Goal: Task Accomplishment & Management: Complete application form

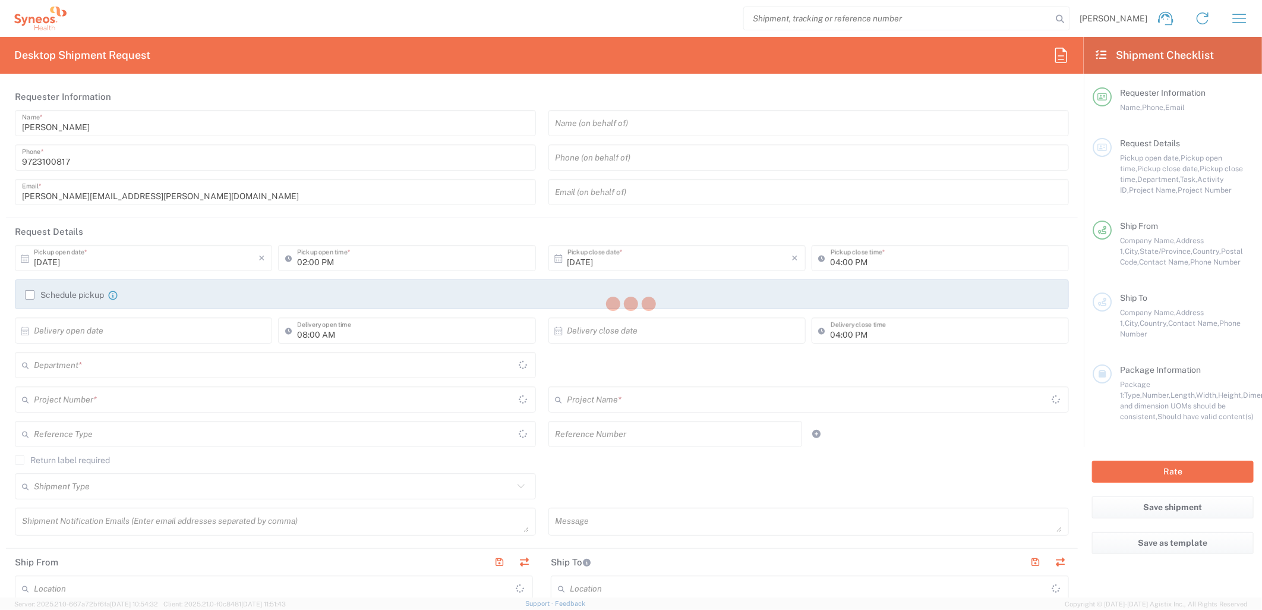
type input "[US_STATE]"
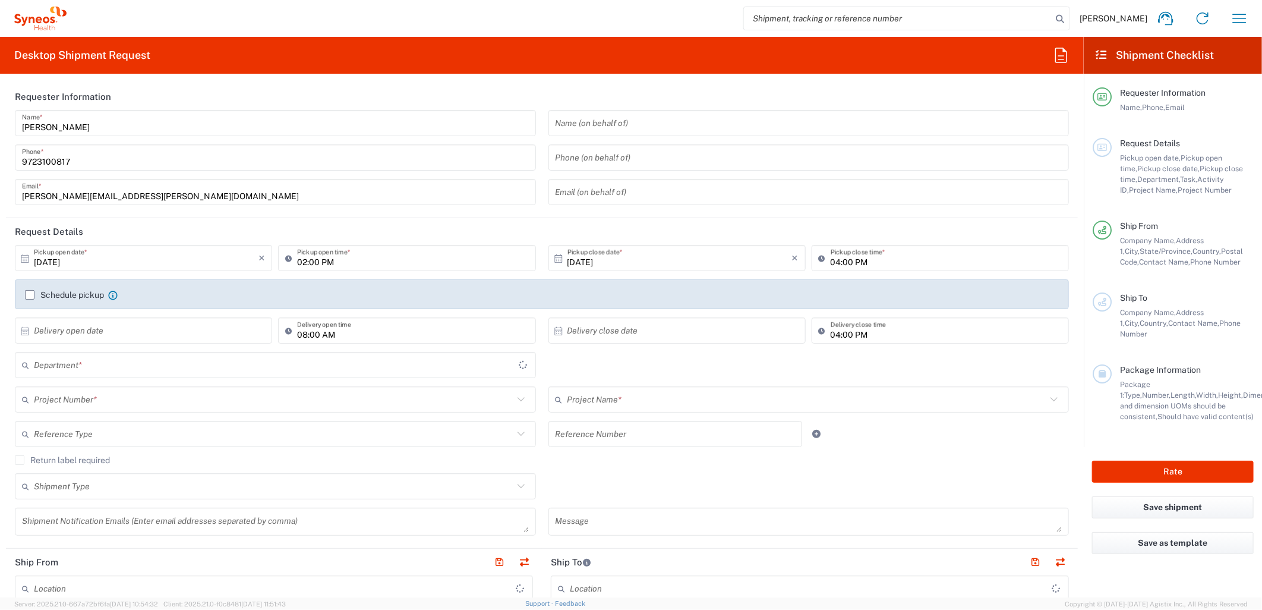
type input "6162"
type input "[GEOGRAPHIC_DATA]"
type input "Syneos Health Medical Communic"
click at [194, 263] on input "[DATE]" at bounding box center [146, 258] width 225 height 21
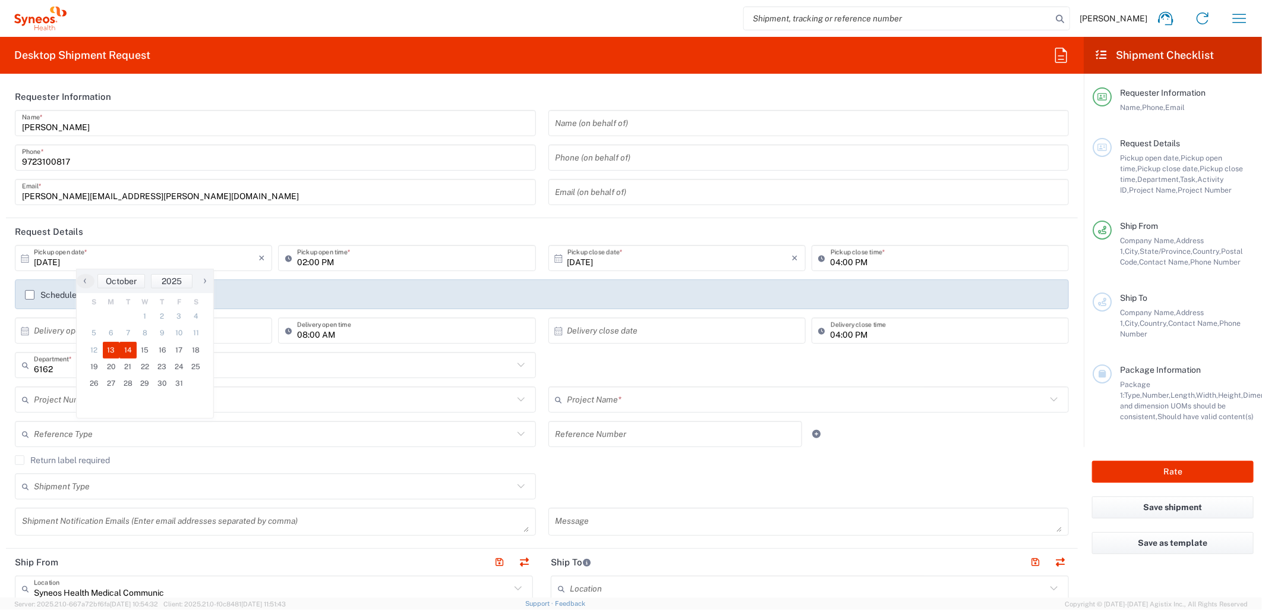
click at [122, 348] on span "14" at bounding box center [127, 350] width 17 height 17
type input "[DATE]"
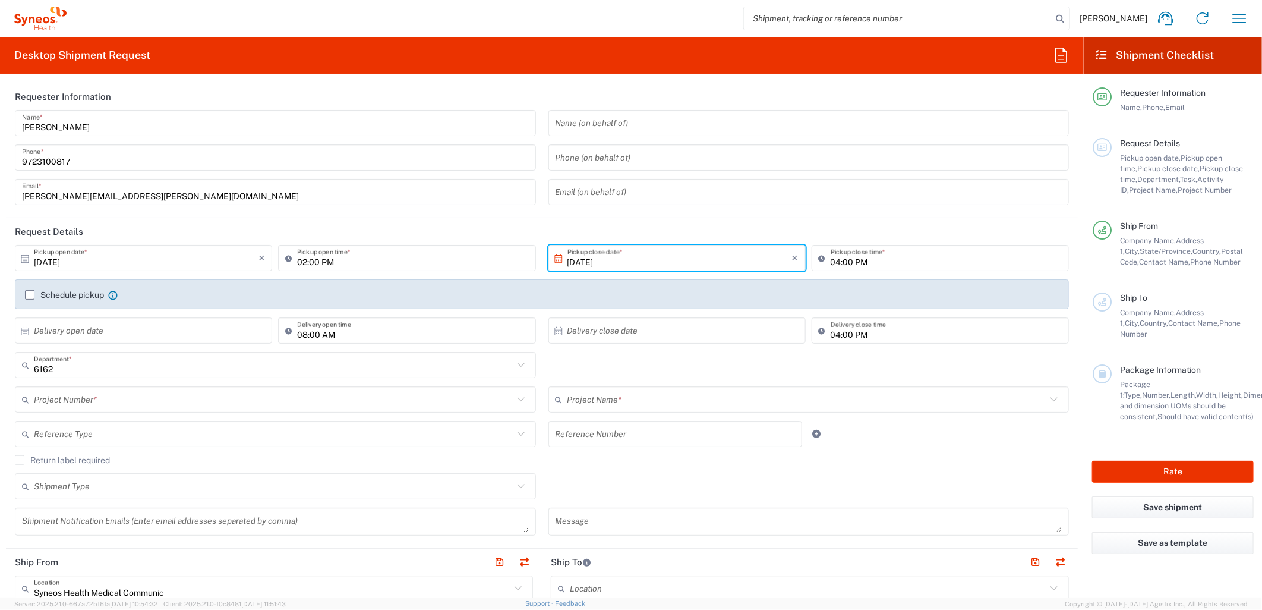
click at [298, 260] on input "02:00 PM" at bounding box center [412, 258] width 231 height 21
click at [328, 264] on input "08:00 PM" at bounding box center [412, 258] width 231 height 21
type input "08:00 AM"
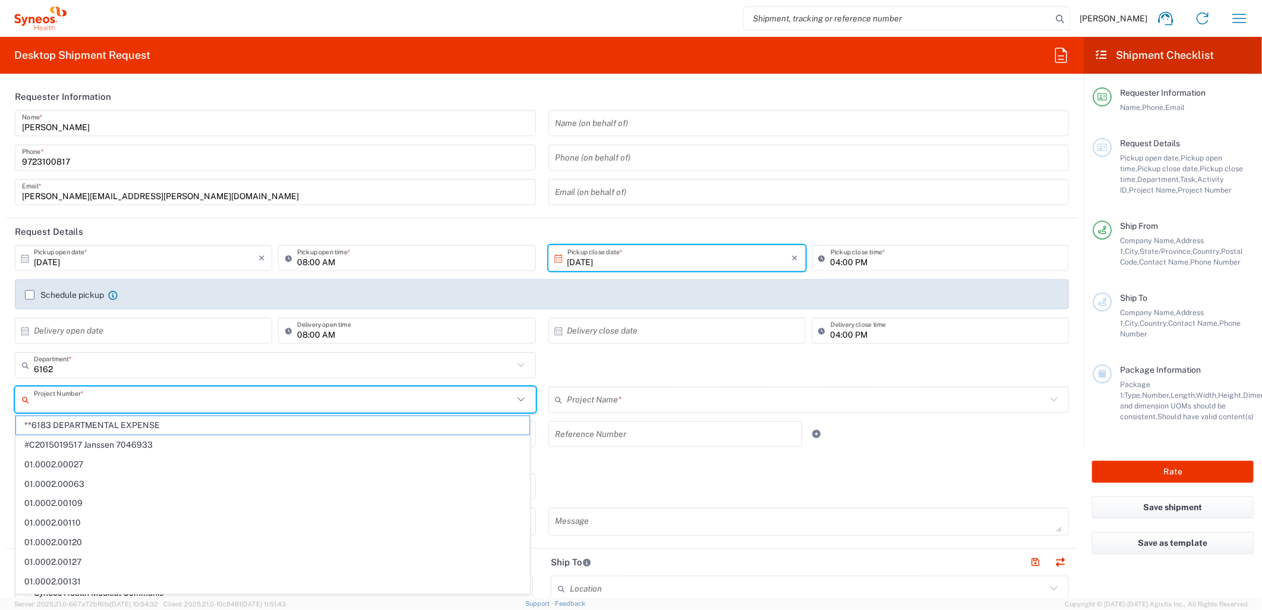
click at [164, 399] on input "text" at bounding box center [273, 399] width 479 height 21
click at [349, 394] on input "text" at bounding box center [273, 399] width 479 height 21
paste input "MCUS.IMSE.CL.7068638"
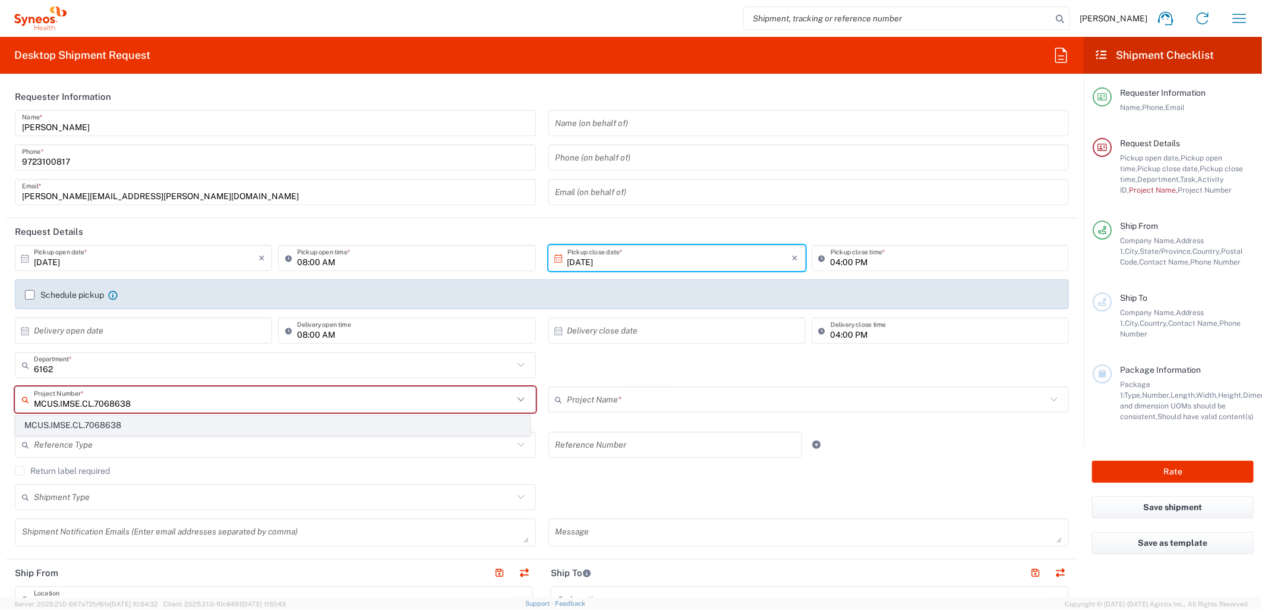
type input "MCUS.IMSE.CL.7068638"
click at [276, 421] on span "MCUS.IMSE.CL.7068638" at bounding box center [272, 425] width 513 height 18
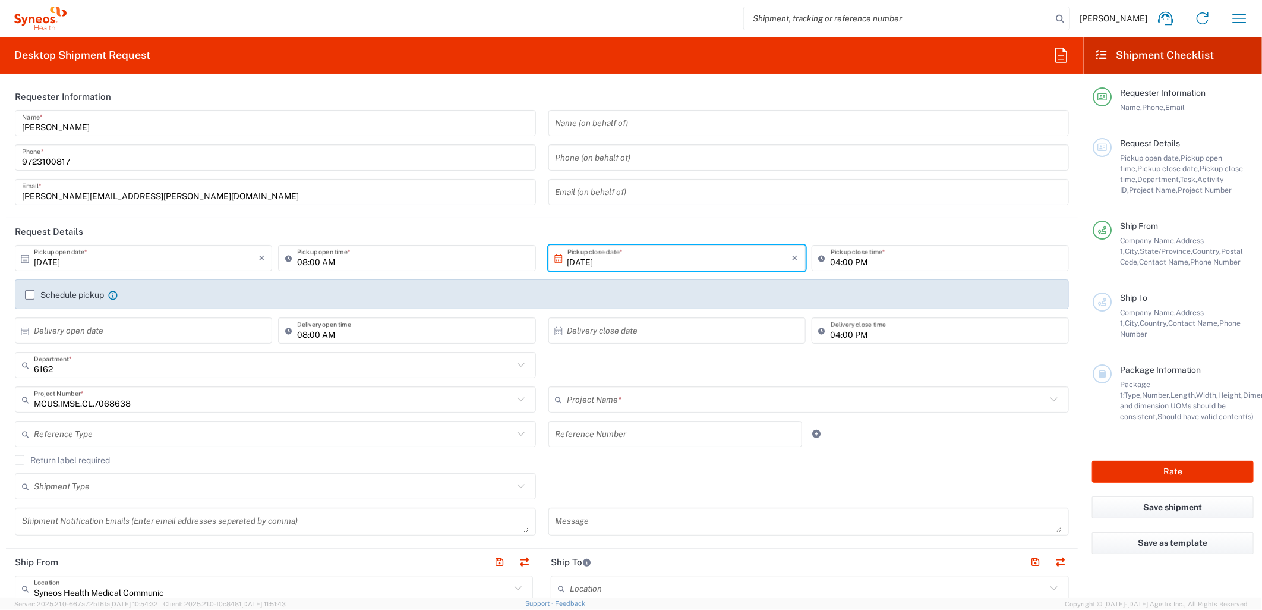
type input "Takeda.SpkrBureau.25.7068638"
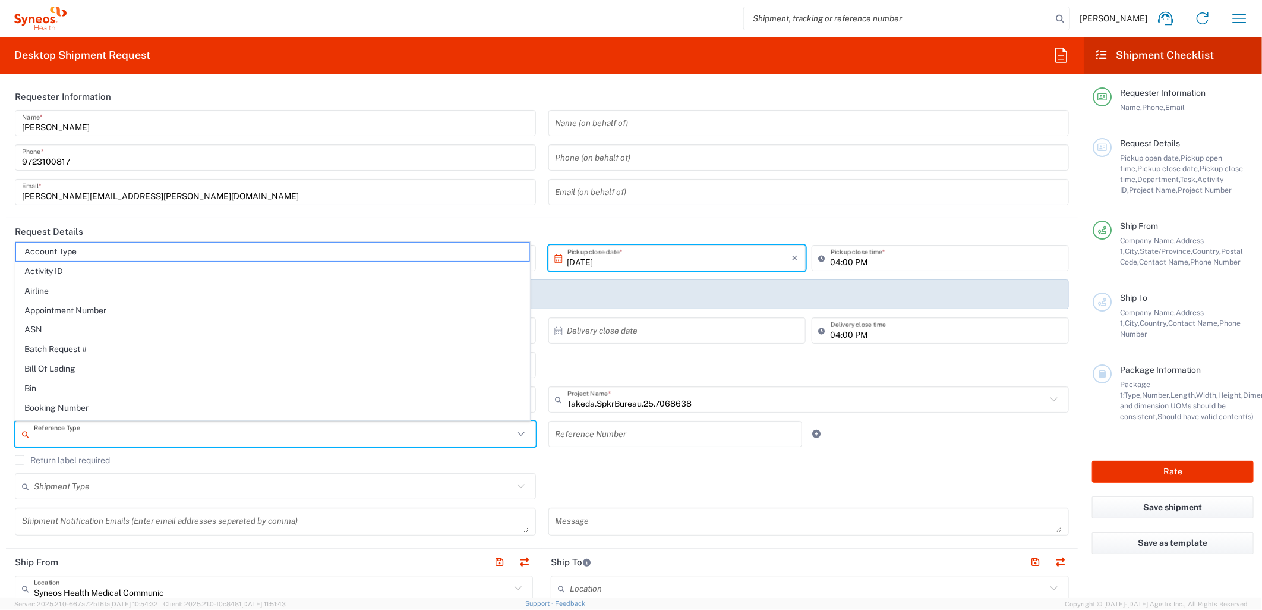
click at [276, 431] on input "text" at bounding box center [273, 434] width 479 height 21
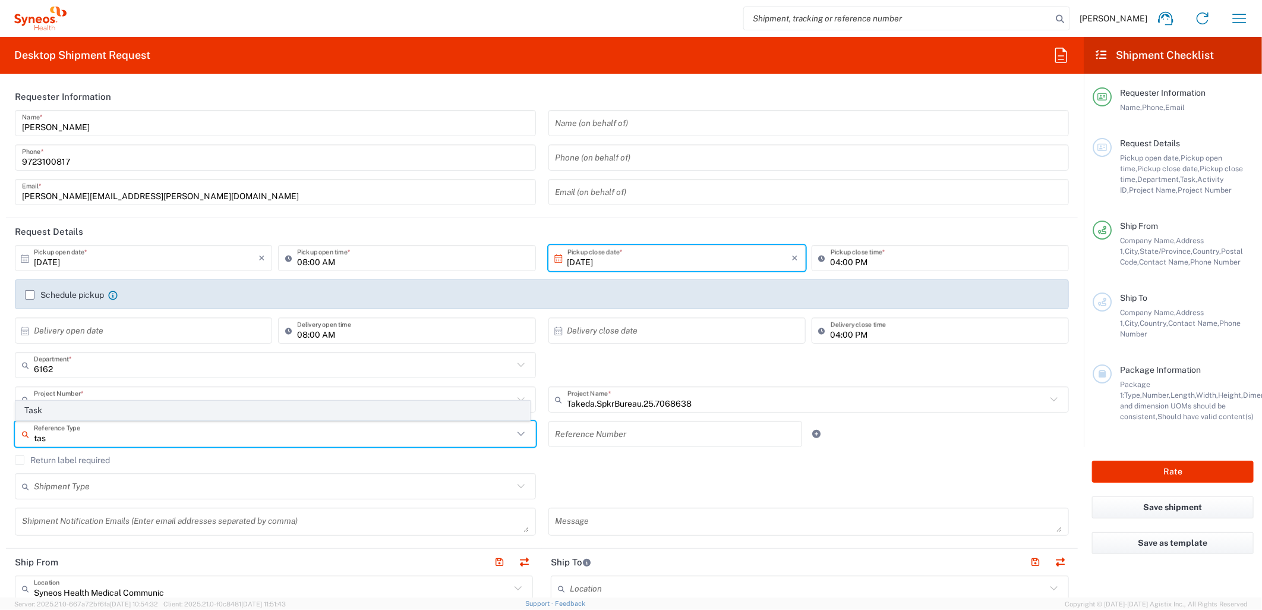
click at [205, 410] on span "Task" at bounding box center [272, 410] width 513 height 18
type input "Task"
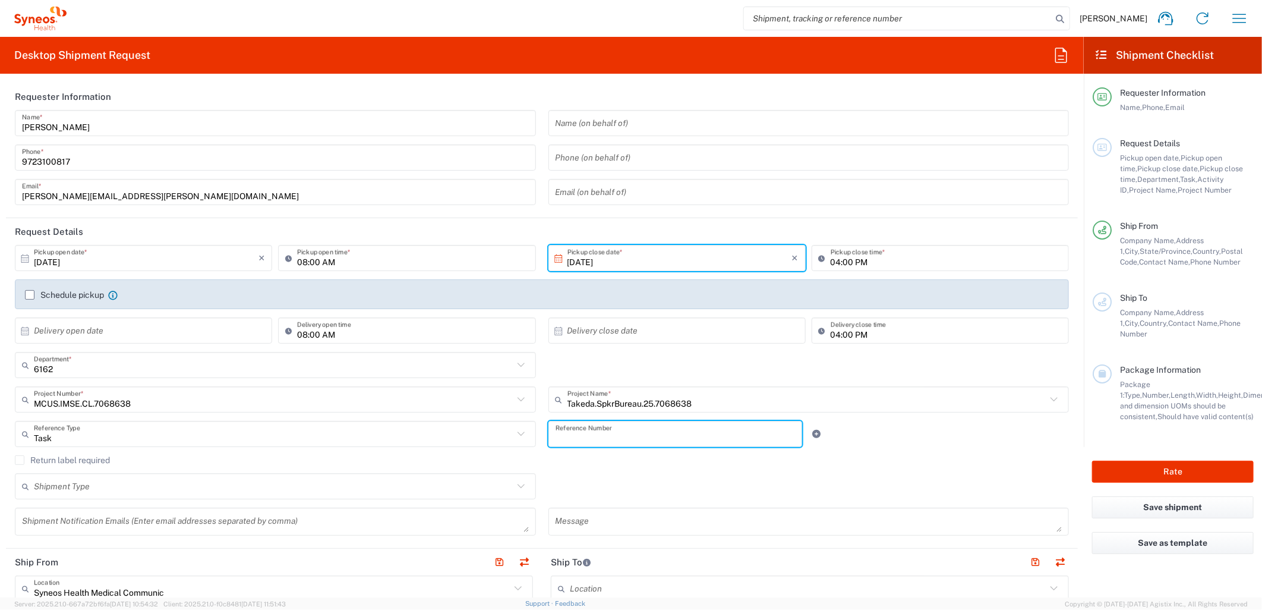
click at [607, 441] on input "text" at bounding box center [675, 434] width 240 height 21
type input "001"
click at [812, 438] on icon at bounding box center [817, 434] width 11 height 8
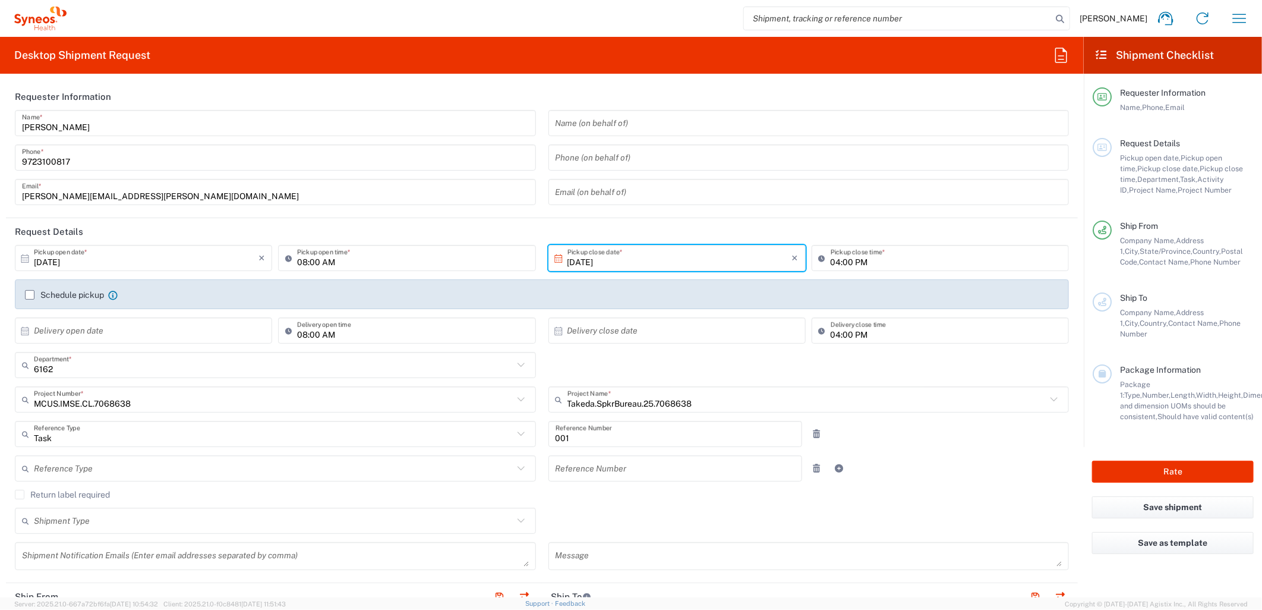
click at [306, 473] on input "text" at bounding box center [273, 468] width 479 height 21
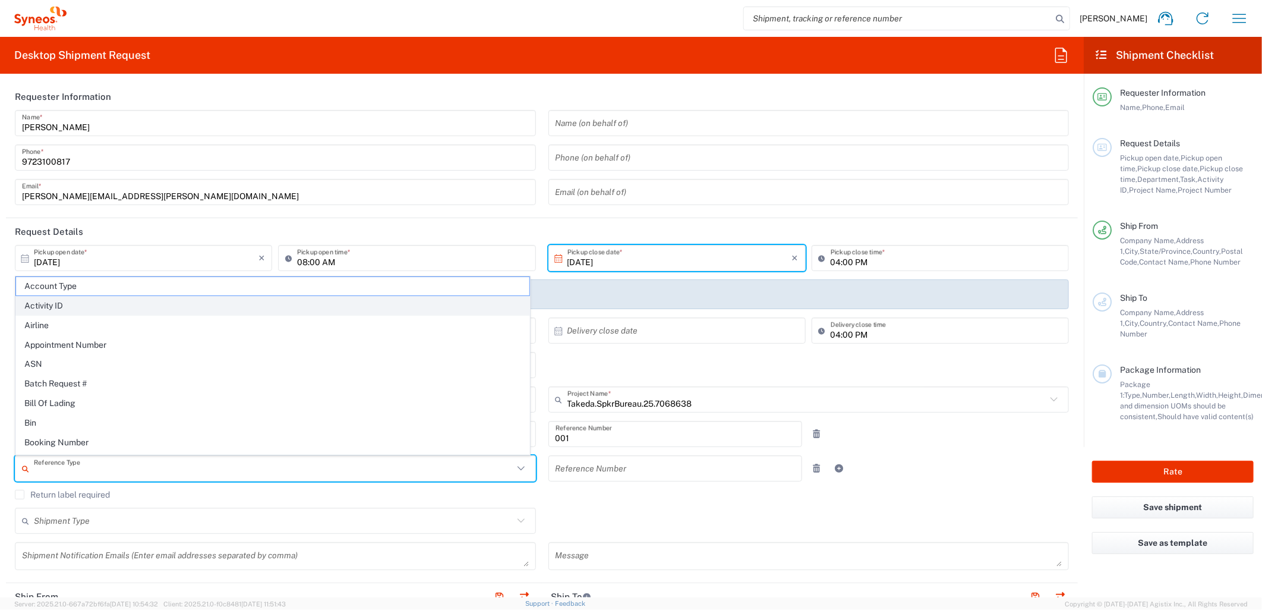
click at [164, 312] on span "Activity ID" at bounding box center [272, 305] width 513 height 18
type input "Activity ID"
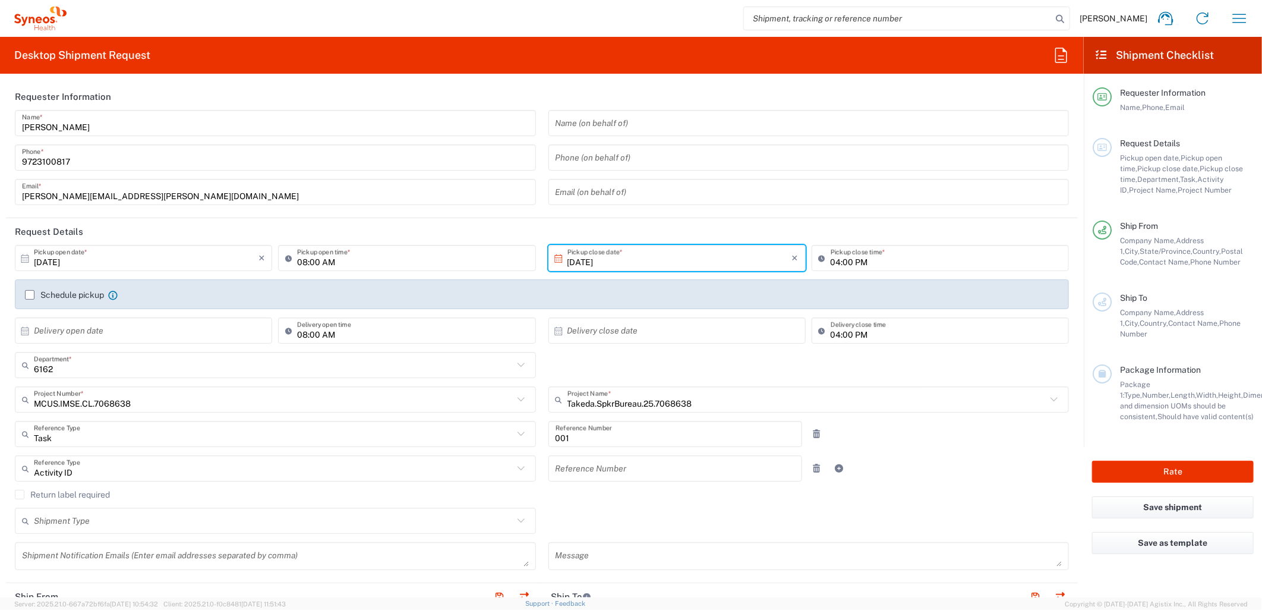
click at [569, 468] on input "text" at bounding box center [675, 468] width 240 height 21
type input "10274"
click at [368, 509] on div "Shipment Type" at bounding box center [275, 520] width 521 height 26
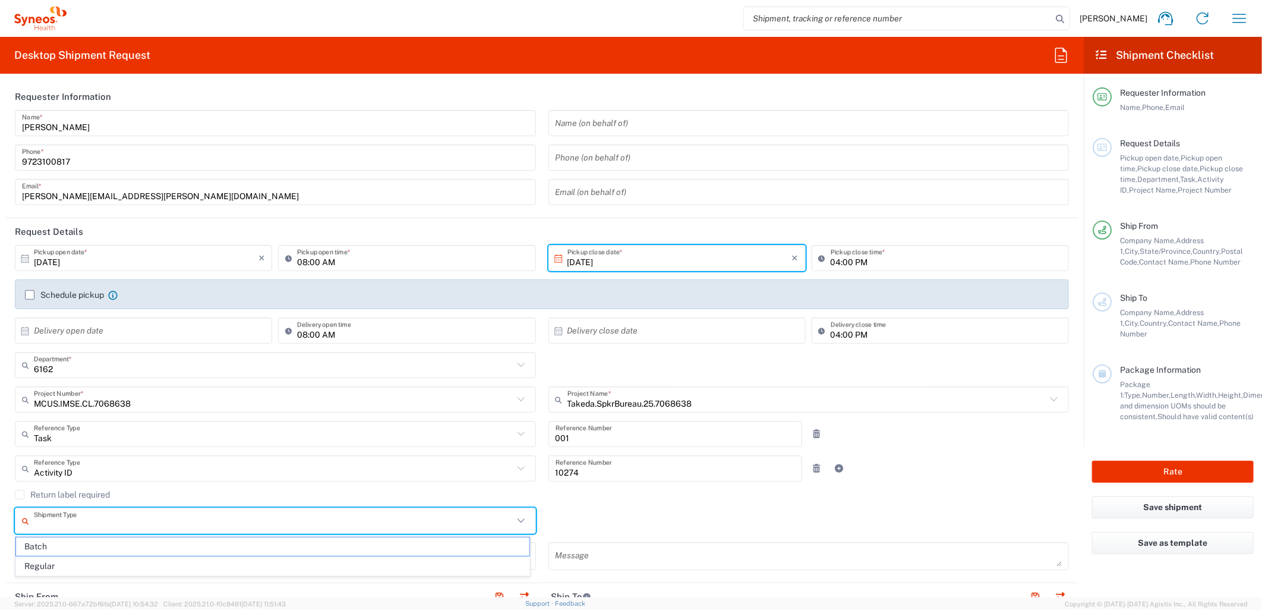
click at [355, 523] on input "text" at bounding box center [273, 520] width 479 height 21
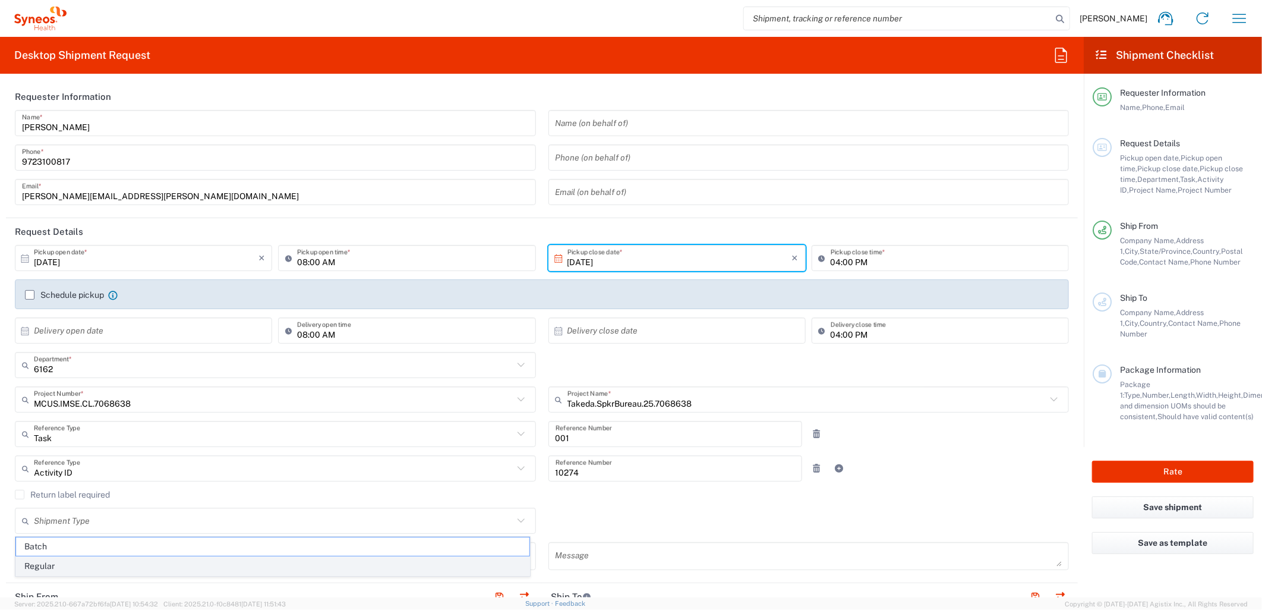
click at [192, 567] on span "Regular" at bounding box center [272, 566] width 513 height 18
type input "Regular"
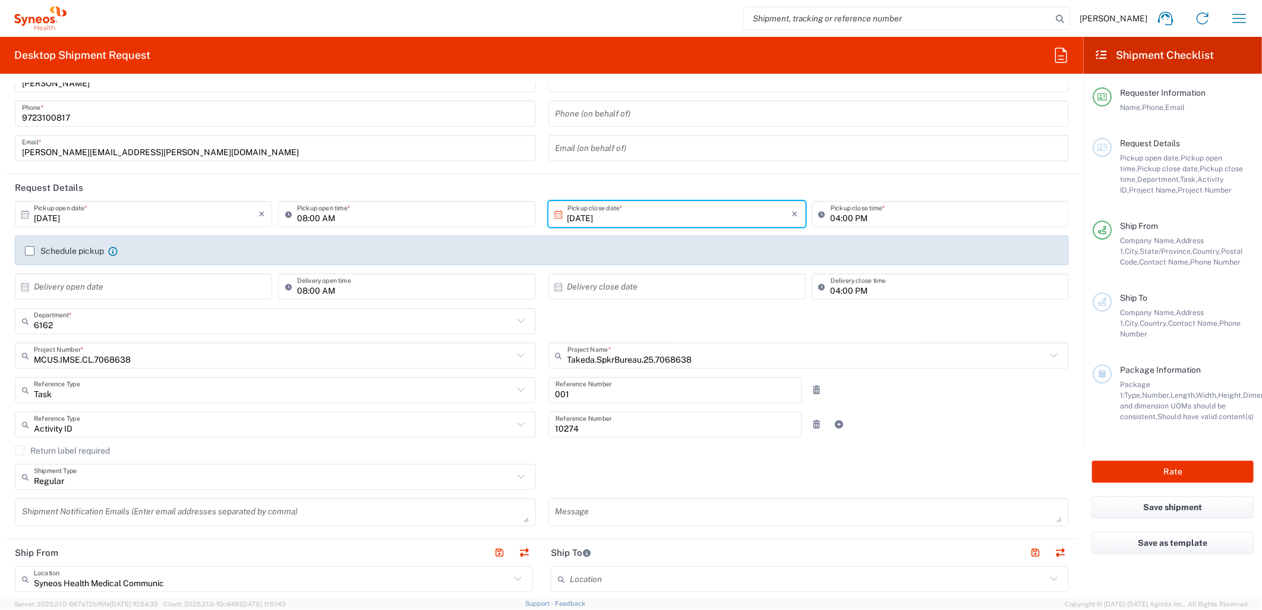
scroll to position [66, 0]
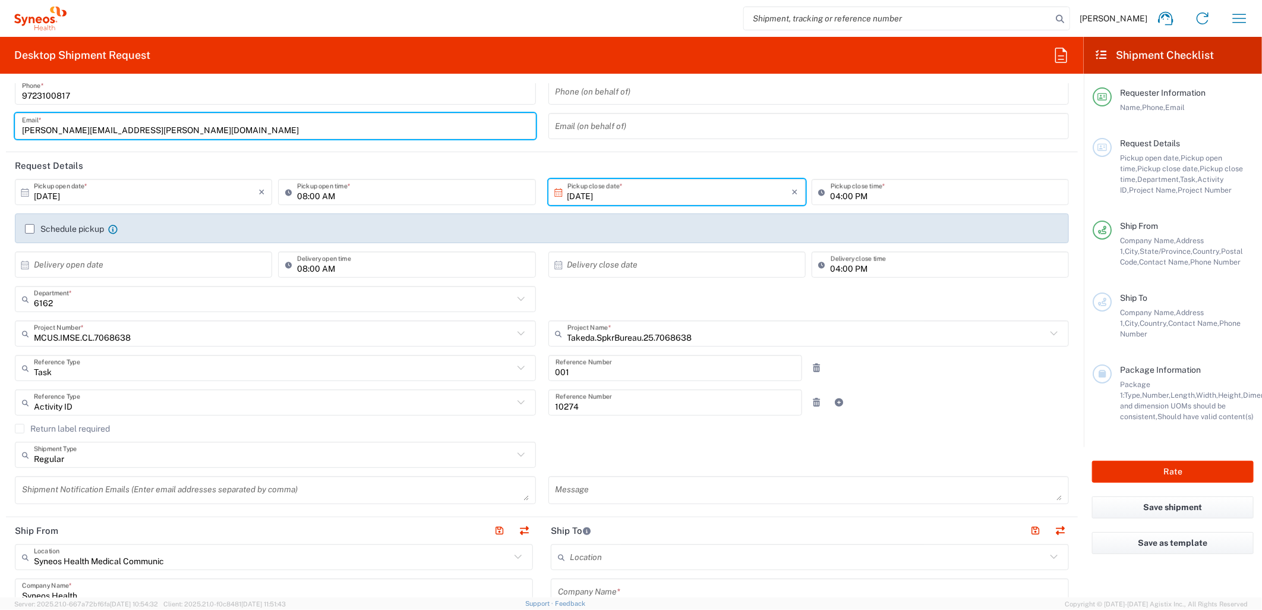
drag, startPoint x: 190, startPoint y: 131, endPoint x: -172, endPoint y: 130, distance: 362.4
click at [0, 130] on html "[PERSON_NAME] Home Shipment estimator Shipment tracking Desktop shipment reques…" at bounding box center [631, 305] width 1262 height 610
click at [236, 493] on textarea at bounding box center [275, 489] width 507 height 21
paste textarea "[PERSON_NAME][EMAIL_ADDRESS][PERSON_NAME][DOMAIN_NAME]"
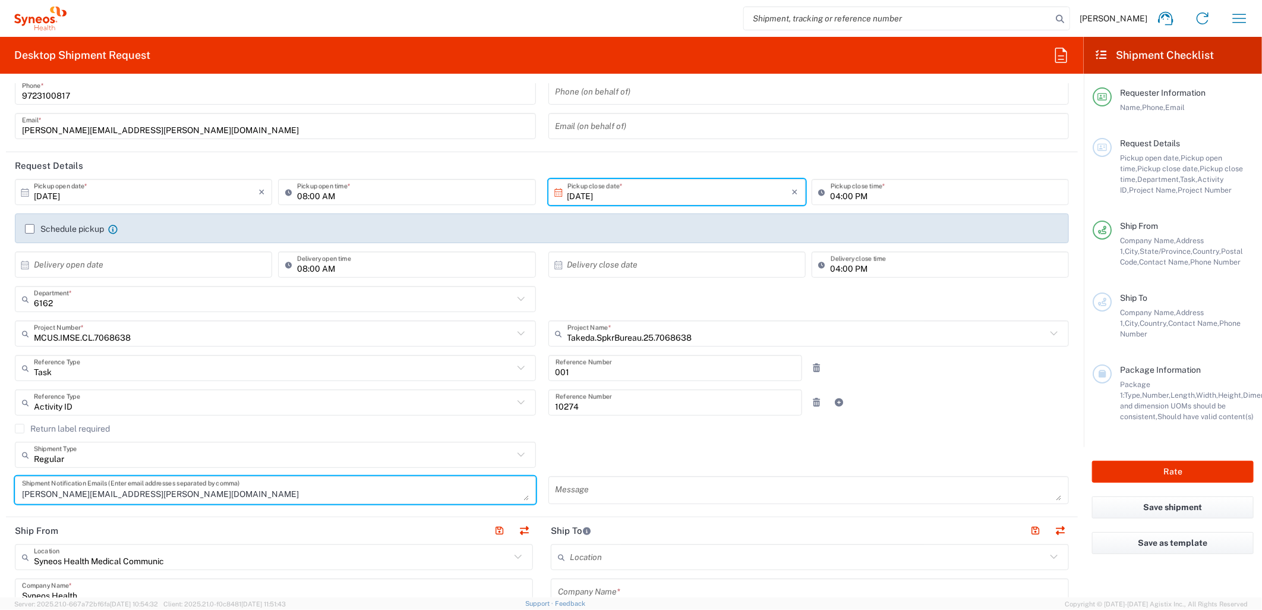
type textarea "[PERSON_NAME][EMAIL_ADDRESS][PERSON_NAME][DOMAIN_NAME]"
click at [608, 449] on div "Regular Shipment Type Batch Regular" at bounding box center [542, 458] width 1066 height 34
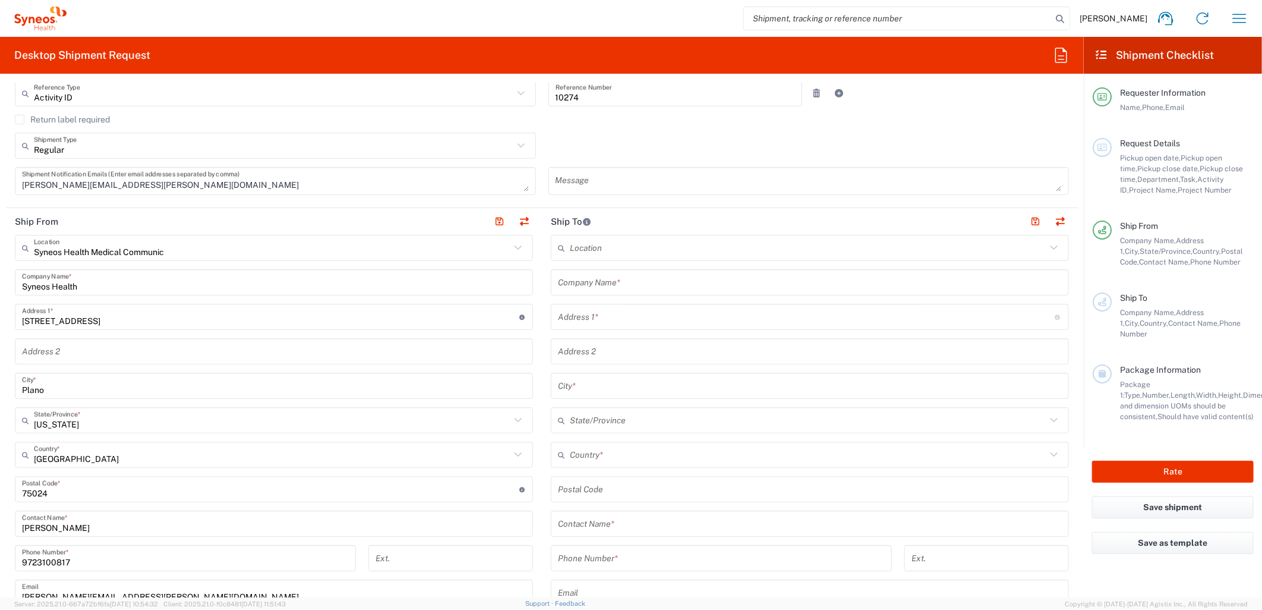
scroll to position [396, 0]
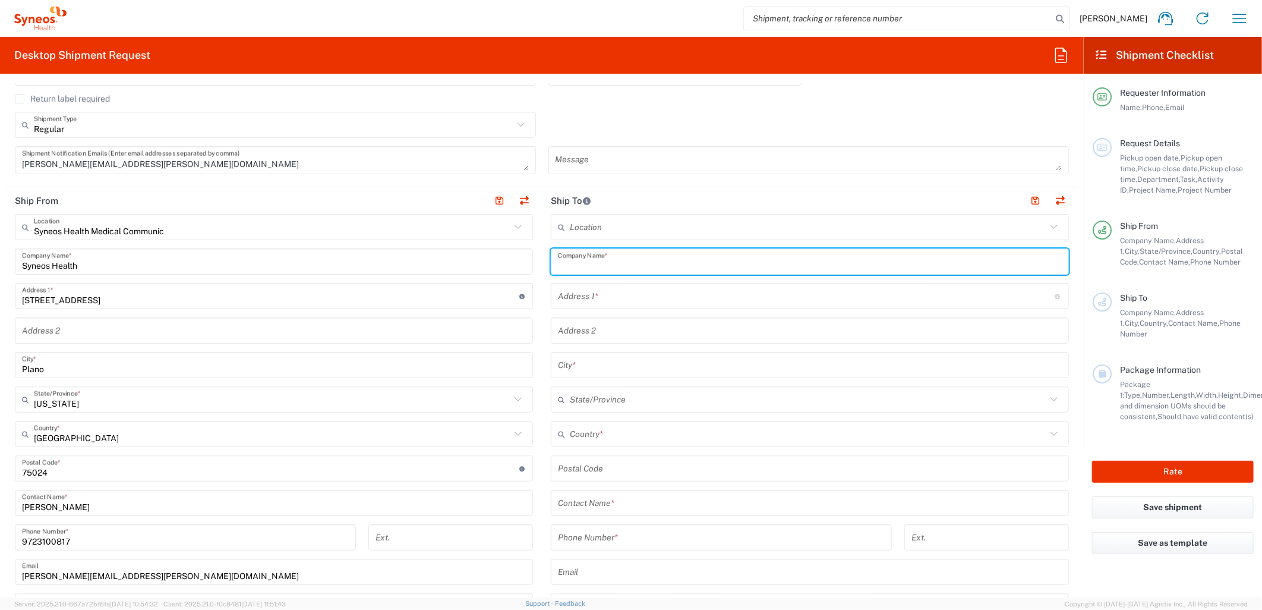
click at [600, 259] on input "text" at bounding box center [810, 261] width 504 height 21
type input "Takeda"
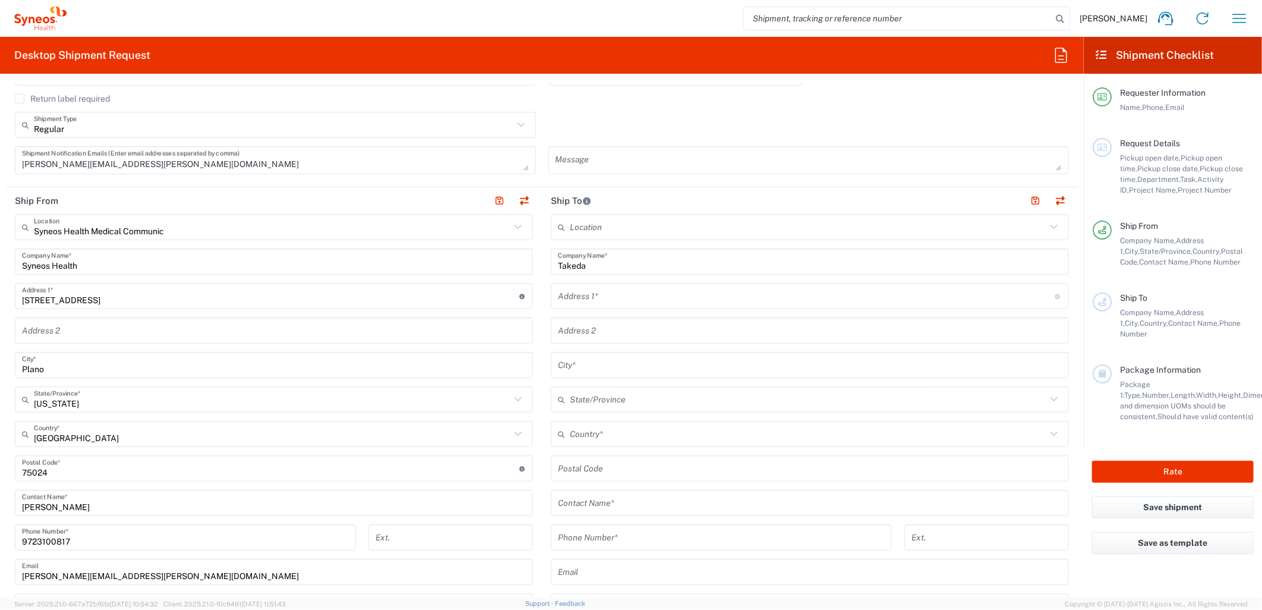
drag, startPoint x: 1006, startPoint y: 95, endPoint x: 994, endPoint y: 111, distance: 20.0
click at [1006, 95] on agx-checkbox-control "Return label required" at bounding box center [542, 99] width 1054 height 10
click at [593, 300] on input "text" at bounding box center [806, 296] width 497 height 21
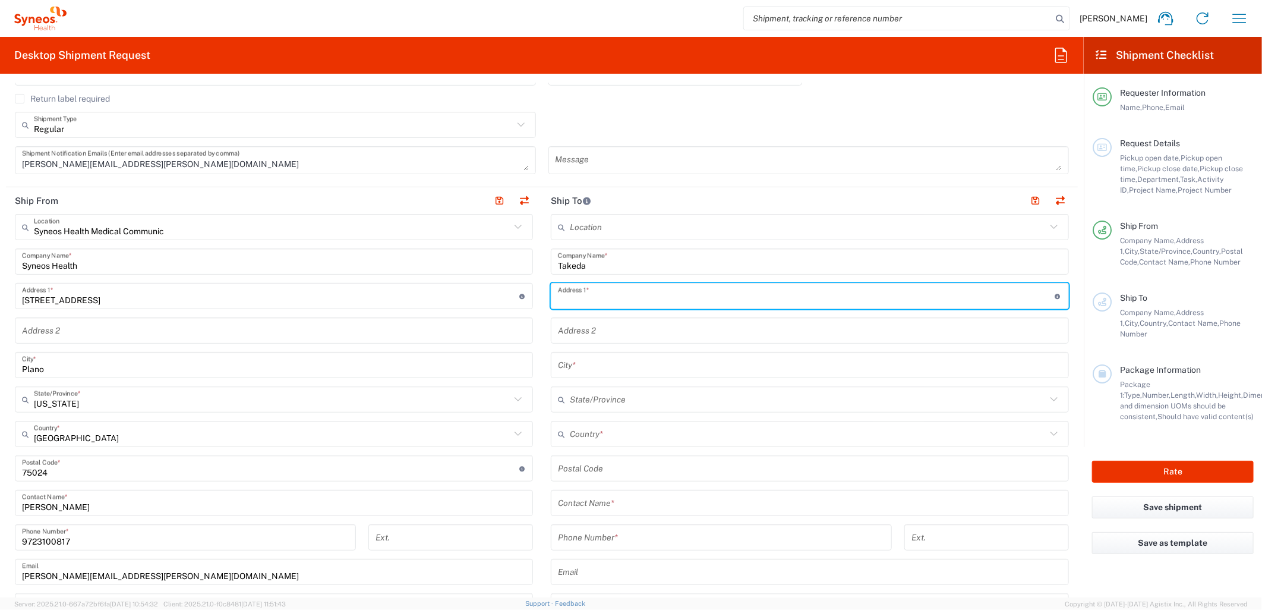
paste input "[STREET_ADDRESS][PERSON_NAME]"
type input "[STREET_ADDRESS][PERSON_NAME]"
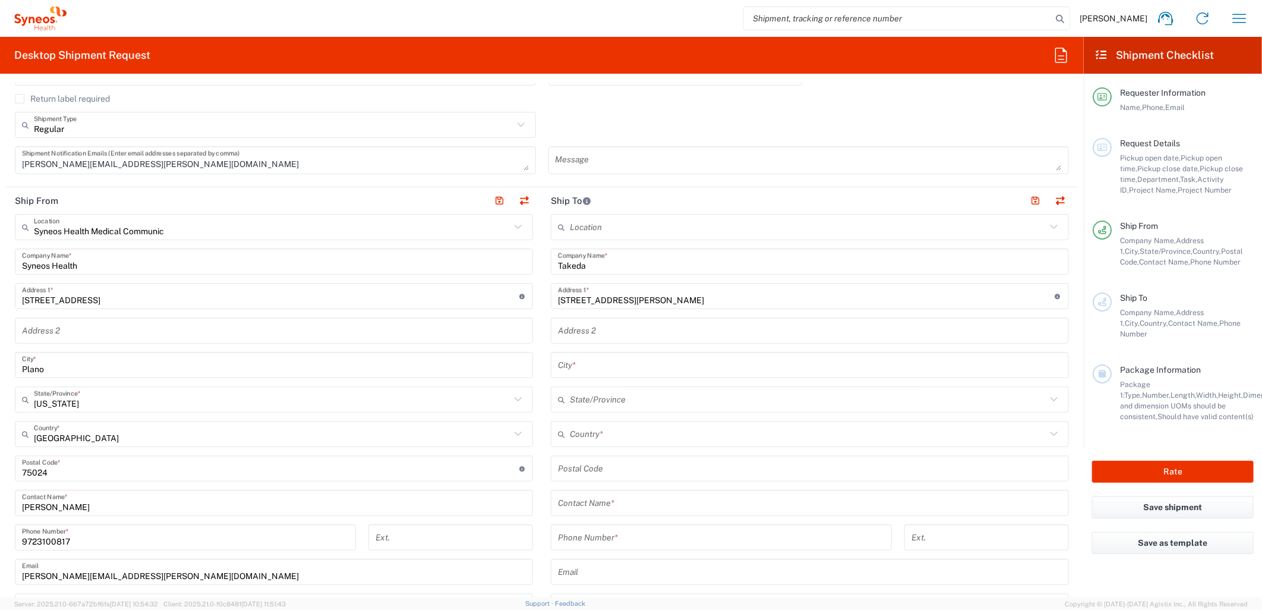
click at [595, 355] on input "text" at bounding box center [810, 365] width 504 height 21
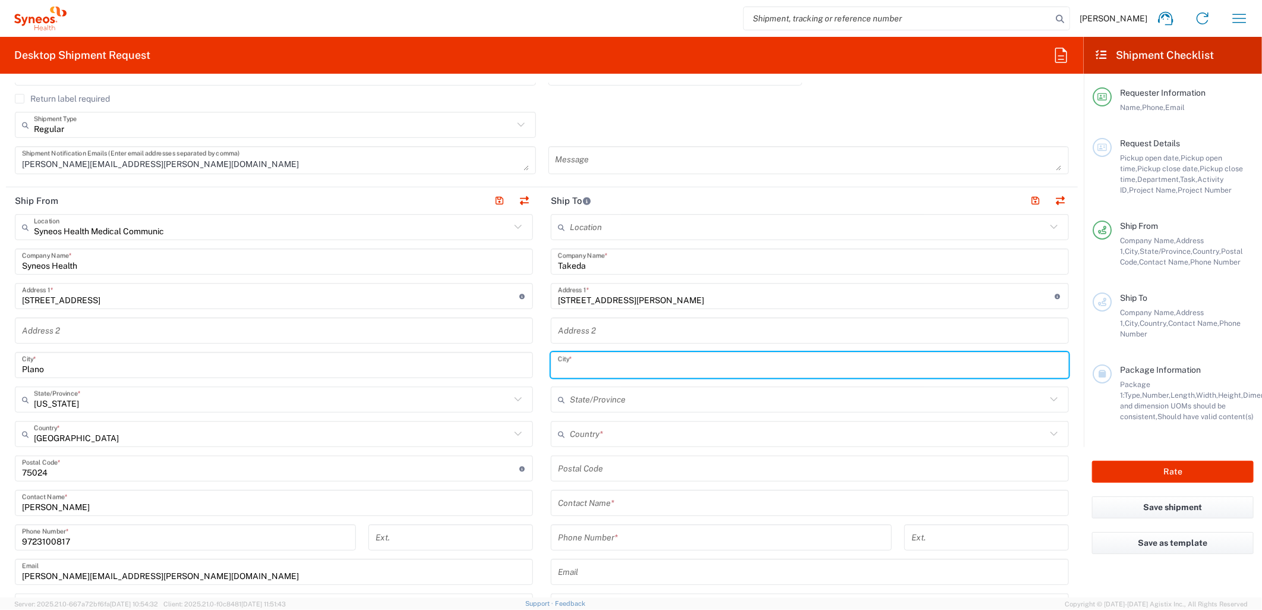
paste input "Galt"
type input "Galt"
click at [581, 441] on input "text" at bounding box center [808, 434] width 476 height 21
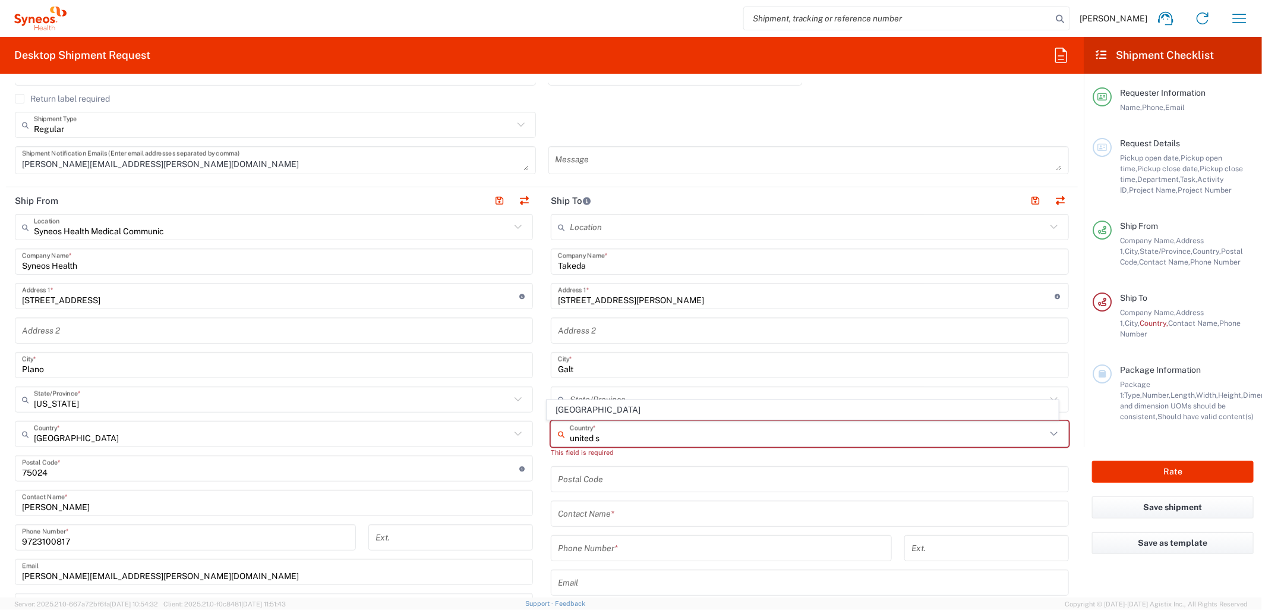
drag, startPoint x: 578, startPoint y: 412, endPoint x: 582, endPoint y: 403, distance: 10.4
click at [578, 412] on span "[GEOGRAPHIC_DATA]" at bounding box center [802, 409] width 511 height 18
type input "[GEOGRAPHIC_DATA]"
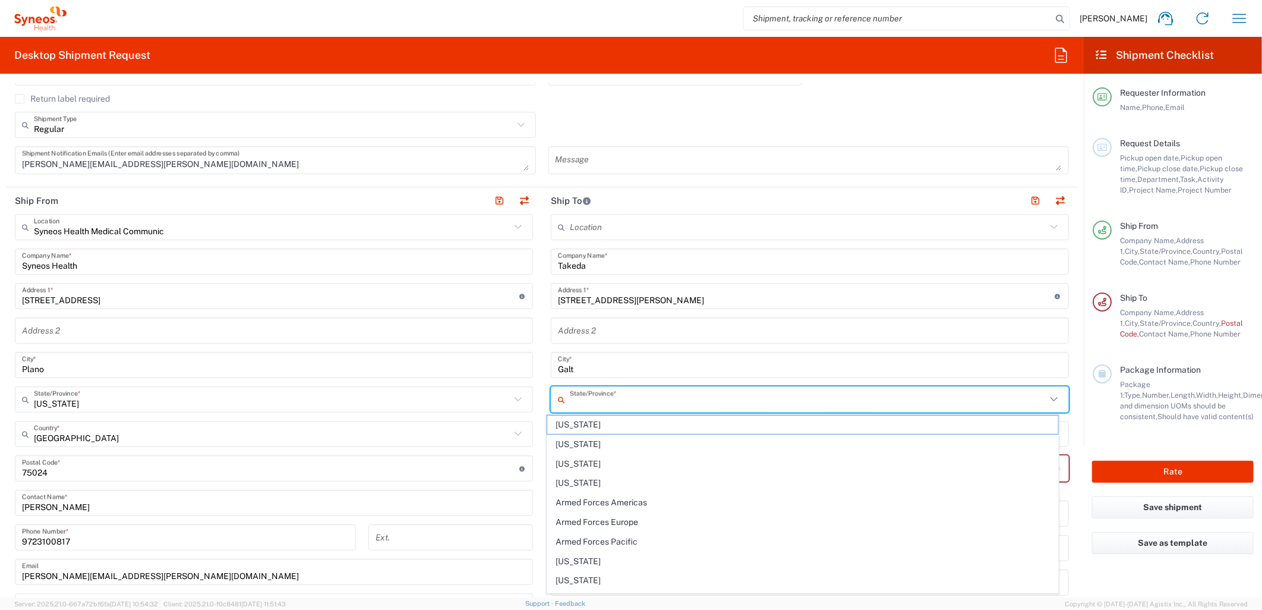
click at [590, 389] on input "text" at bounding box center [808, 399] width 476 height 21
click at [567, 565] on span "[US_STATE]" at bounding box center [802, 561] width 511 height 18
type input "[US_STATE]"
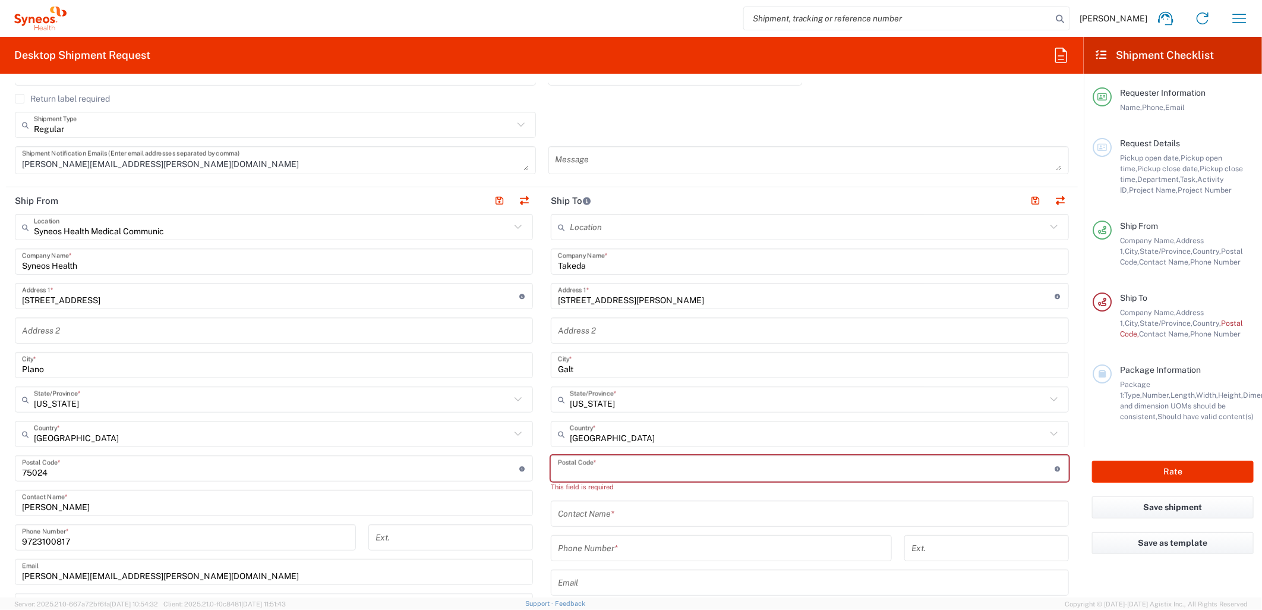
click at [588, 474] on input "undefined" at bounding box center [806, 468] width 497 height 21
click at [579, 478] on div "Postal Code * Postal Code for [GEOGRAPHIC_DATA] should have the following forma…" at bounding box center [810, 468] width 518 height 26
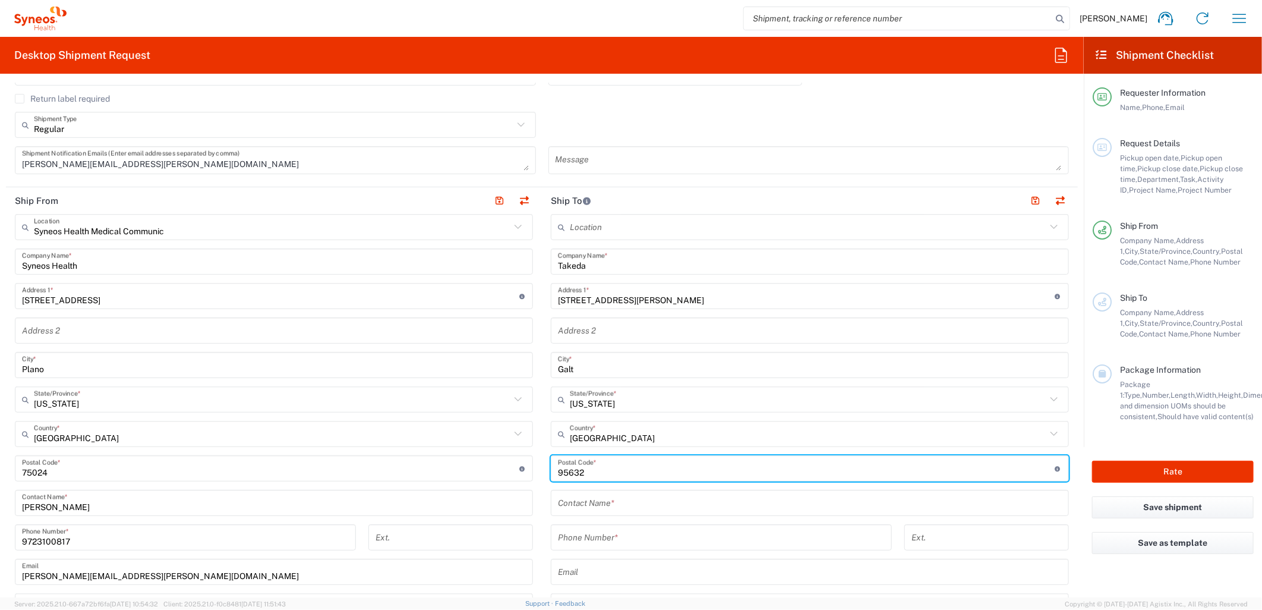
type input "95632"
click at [567, 497] on input "text" at bounding box center [810, 502] width 504 height 21
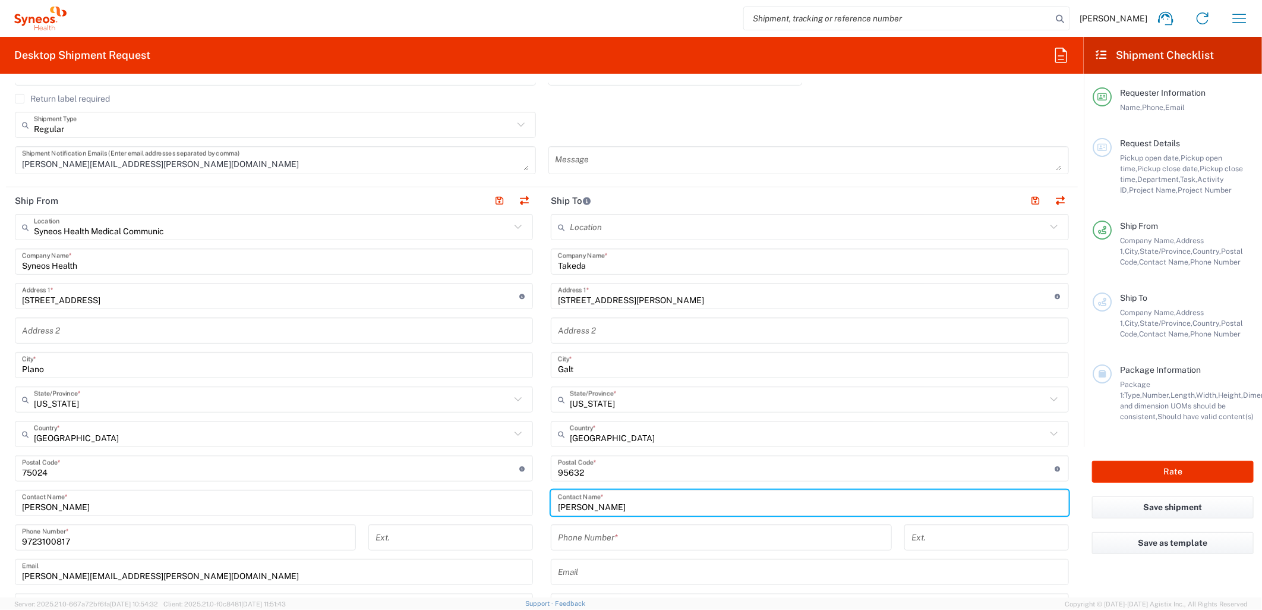
type input "[PERSON_NAME]"
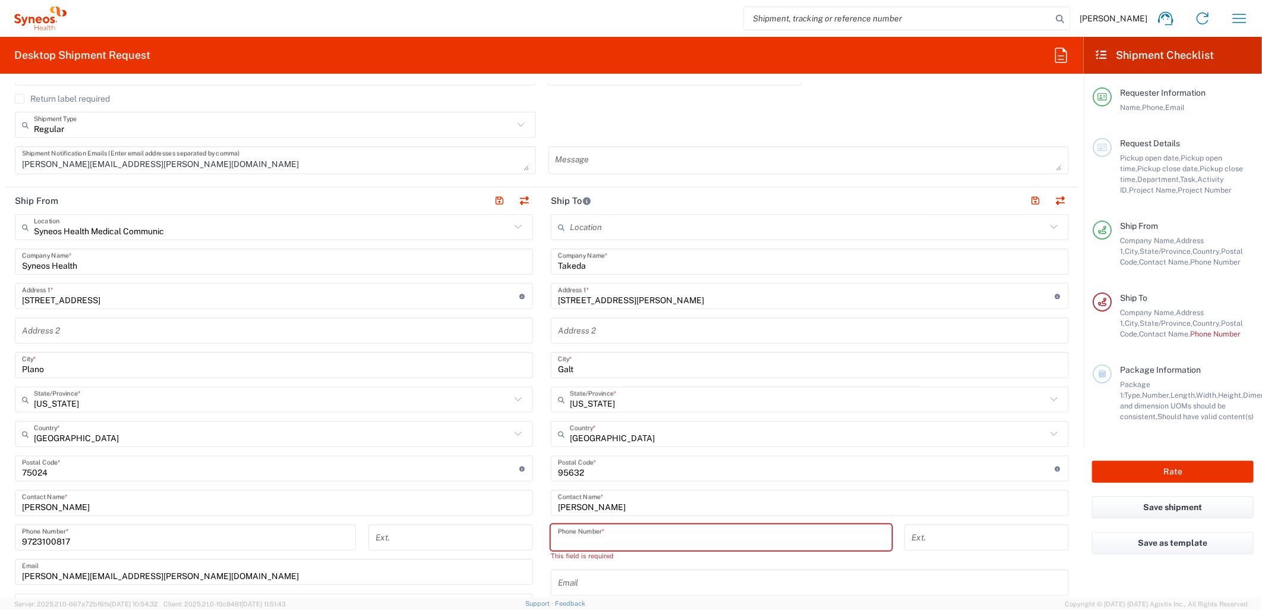
click at [592, 533] on input "tel" at bounding box center [721, 537] width 327 height 21
paste input "[PHONE_NUMBER]"
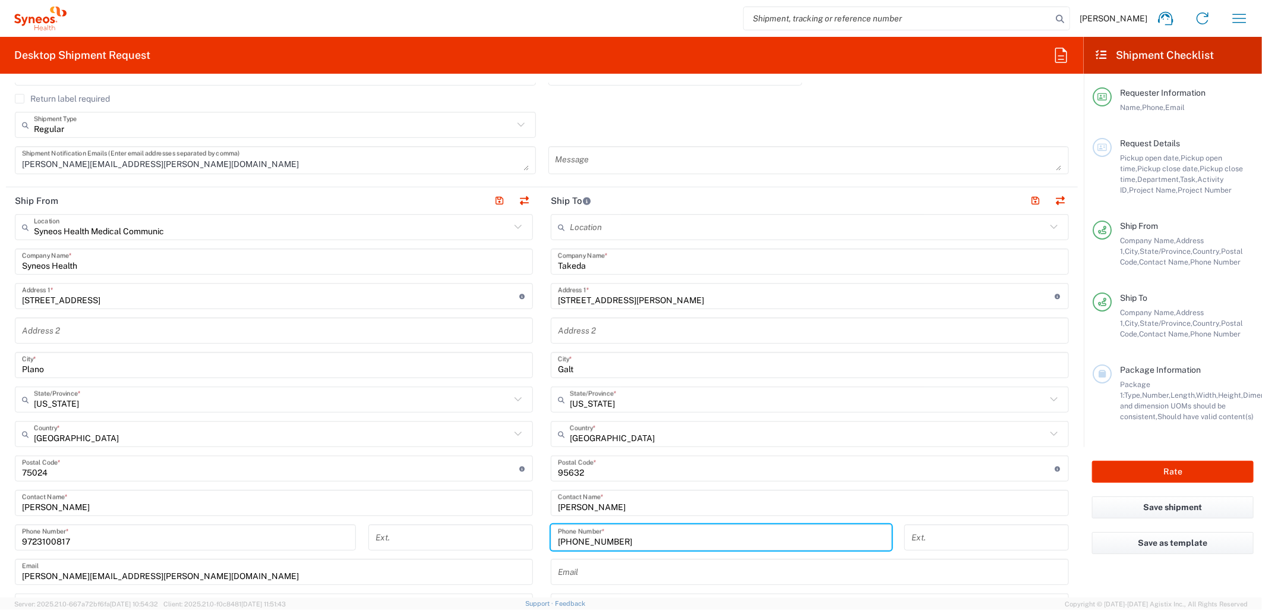
drag, startPoint x: 563, startPoint y: 541, endPoint x: 509, endPoint y: 543, distance: 54.1
click at [509, 543] on div "Ship From Syneos Health Medical Communic Location Syneos Health Medical Communi…" at bounding box center [542, 452] width 1072 height 531
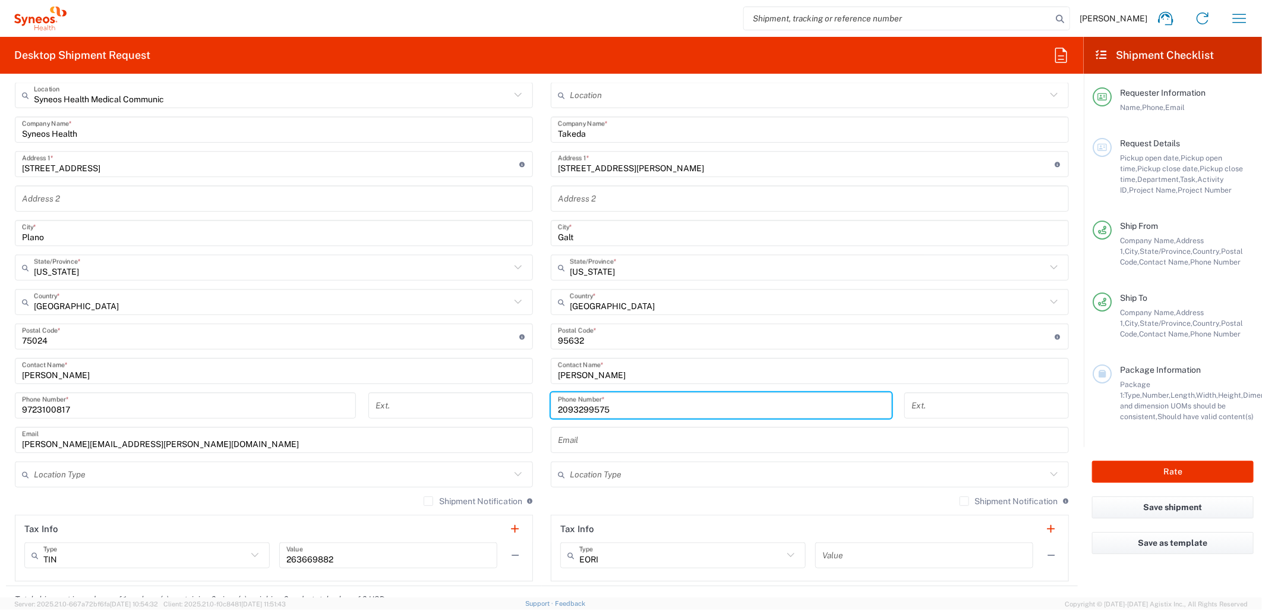
type input "2093299575"
click at [424, 503] on label "Shipment Notification" at bounding box center [473, 501] width 99 height 10
click at [428, 501] on input "Shipment Notification" at bounding box center [428, 501] width 0 height 0
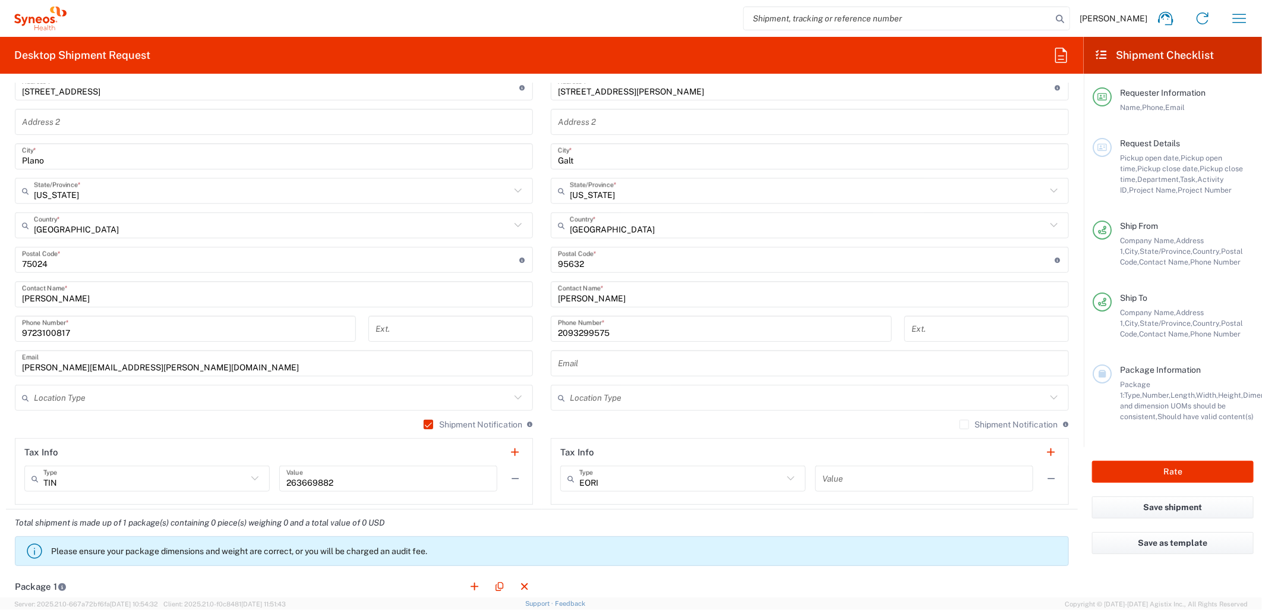
scroll to position [792, 0]
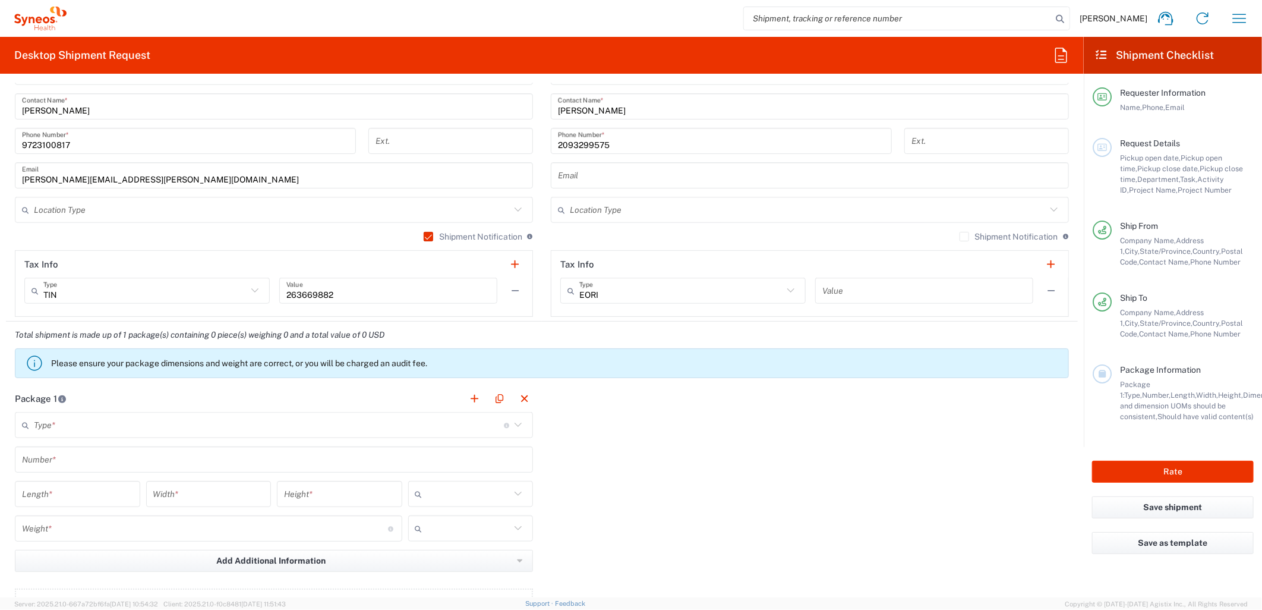
click at [279, 421] on input "text" at bounding box center [269, 425] width 470 height 21
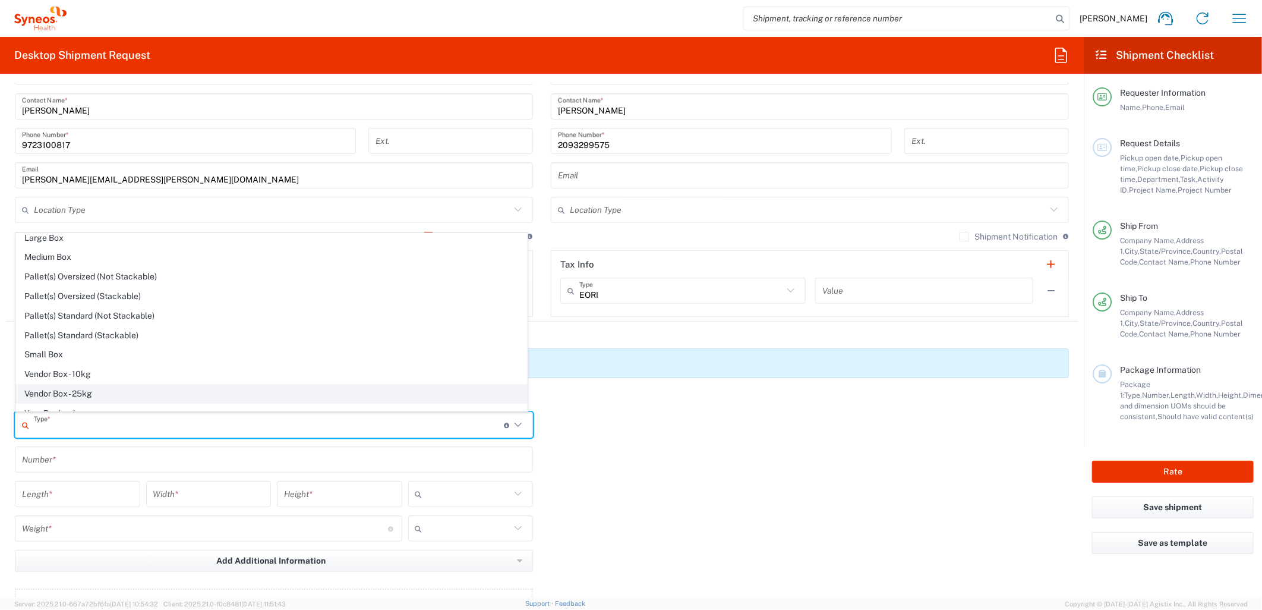
scroll to position [37, 0]
click at [125, 394] on span "Your Packaging" at bounding box center [271, 401] width 511 height 18
type input "Your Packaging"
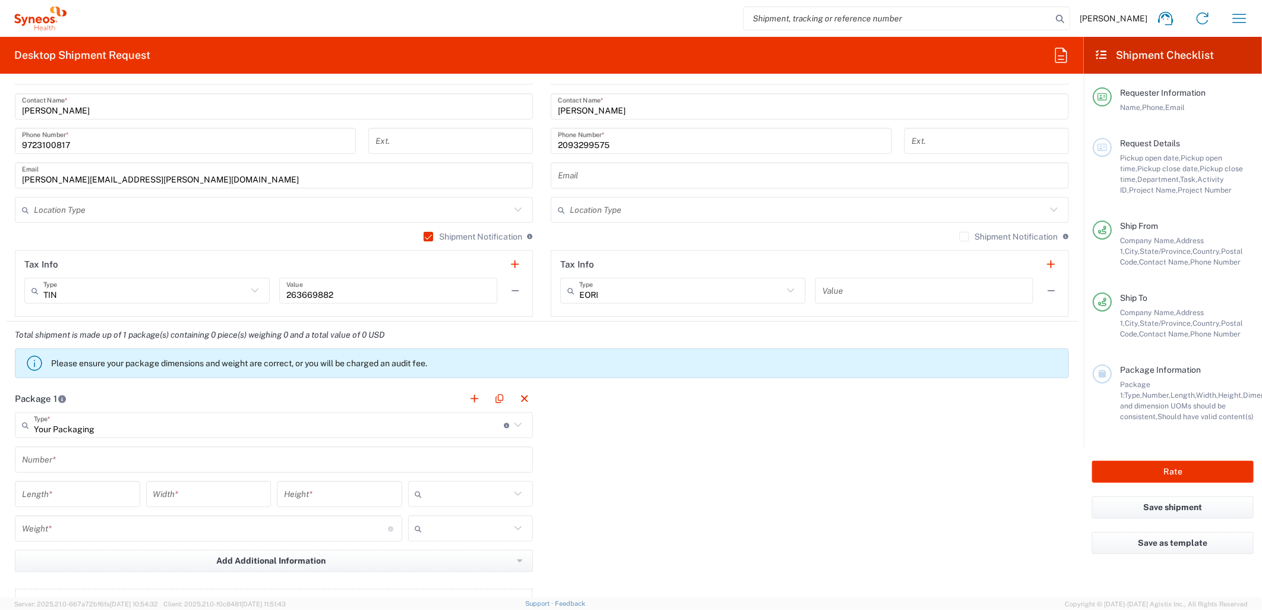
click at [62, 460] on input "text" at bounding box center [274, 459] width 504 height 21
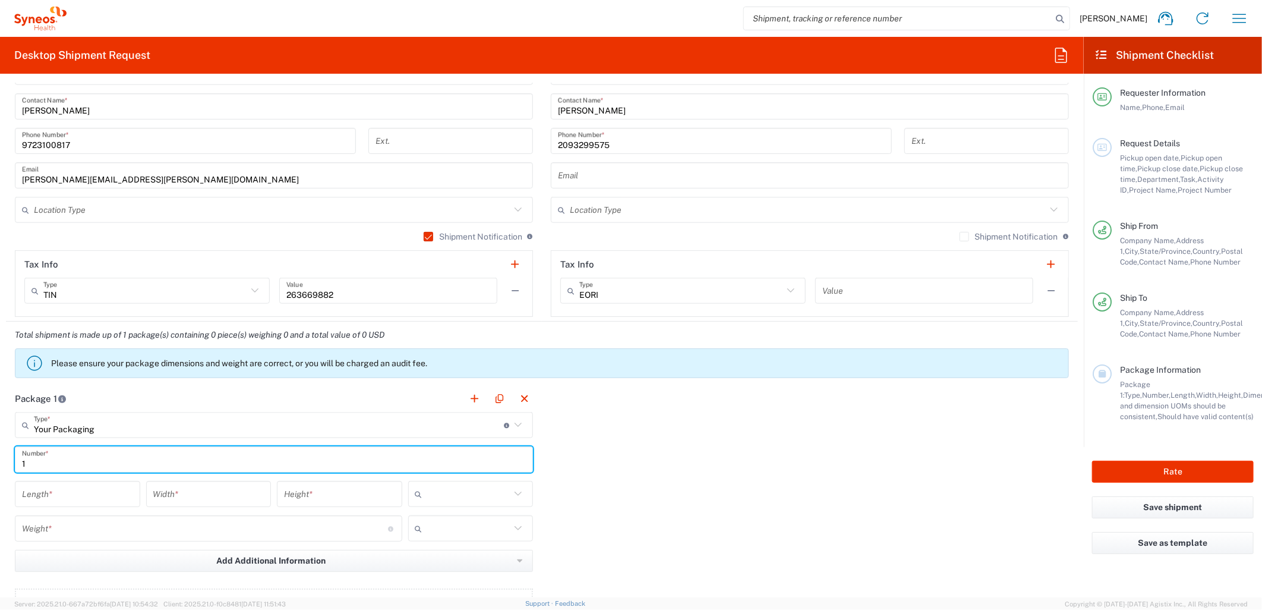
type input "1"
click at [68, 490] on input "number" at bounding box center [77, 494] width 111 height 21
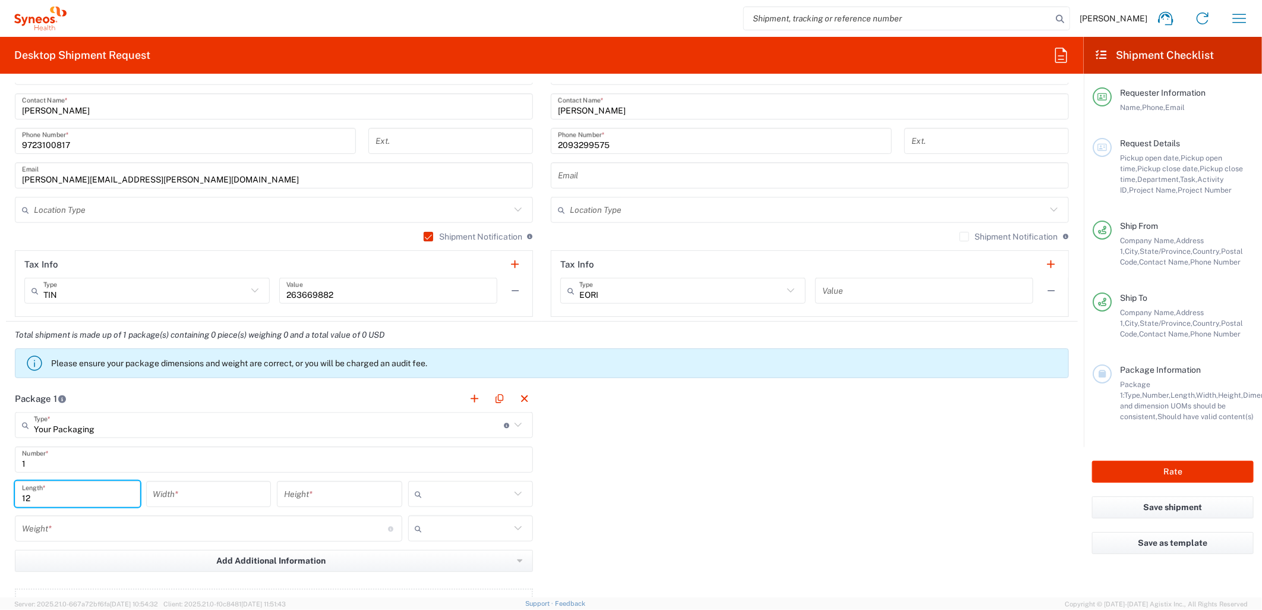
type input "12"
click at [188, 495] on input "number" at bounding box center [208, 494] width 111 height 21
type input "10"
click at [310, 492] on input "number" at bounding box center [339, 494] width 111 height 21
type input "1"
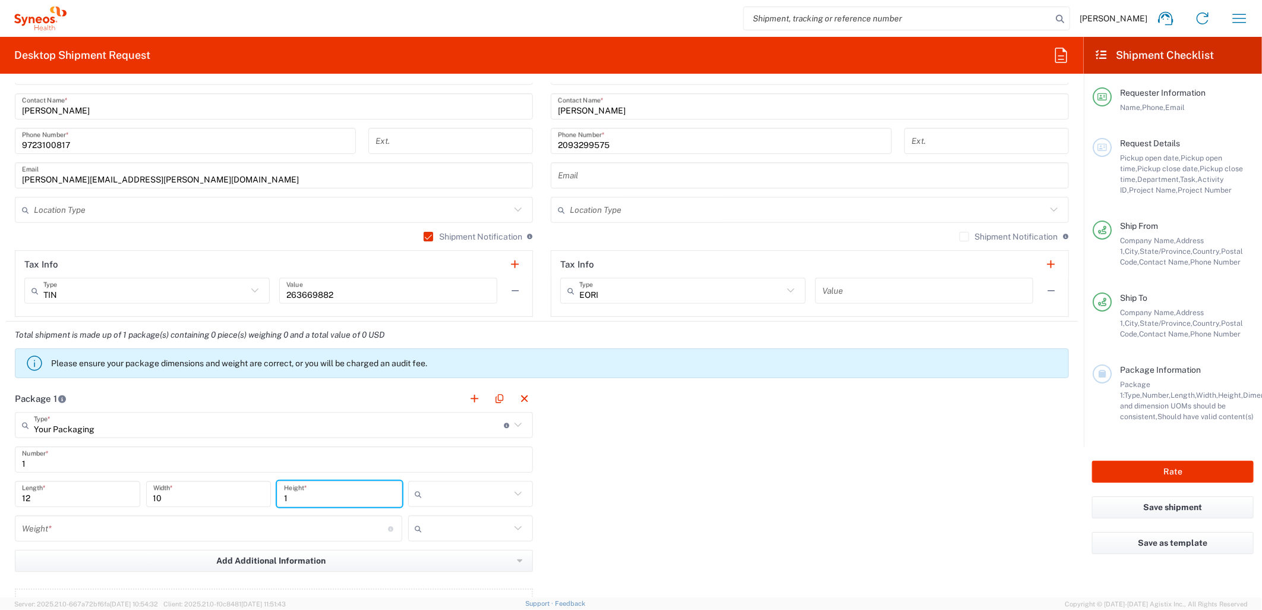
click at [453, 497] on input "text" at bounding box center [469, 493] width 84 height 19
click at [428, 553] on span "in" at bounding box center [465, 558] width 121 height 18
type input "in"
click at [349, 529] on input "number" at bounding box center [205, 528] width 366 height 21
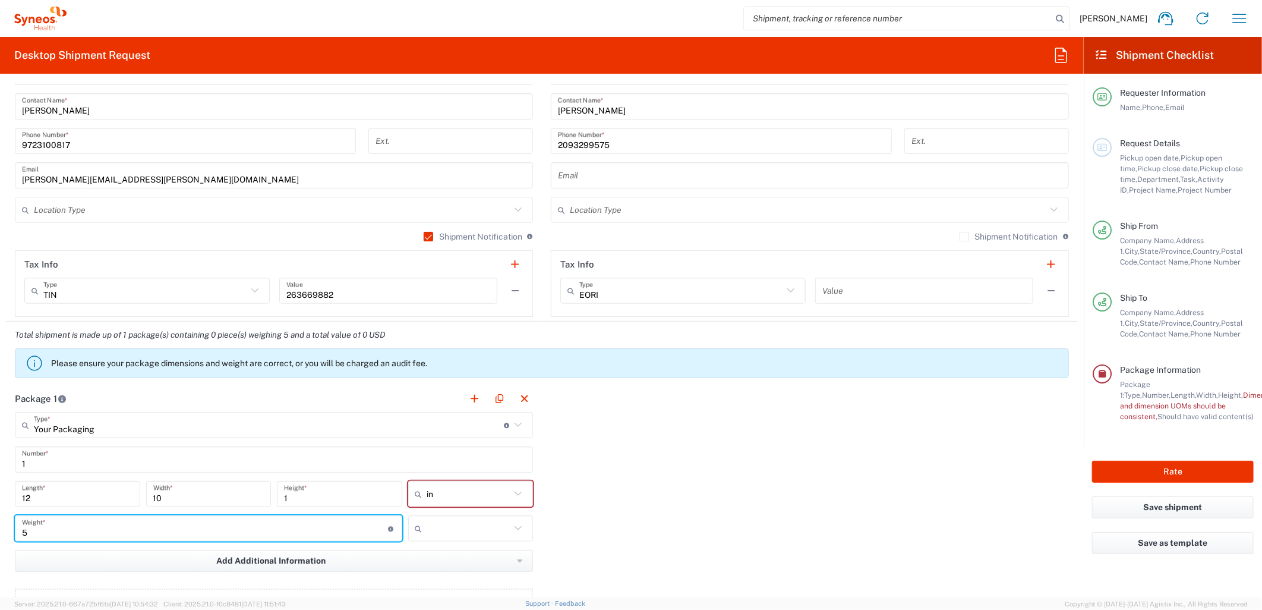
type input "5"
click at [435, 526] on input "text" at bounding box center [469, 528] width 84 height 19
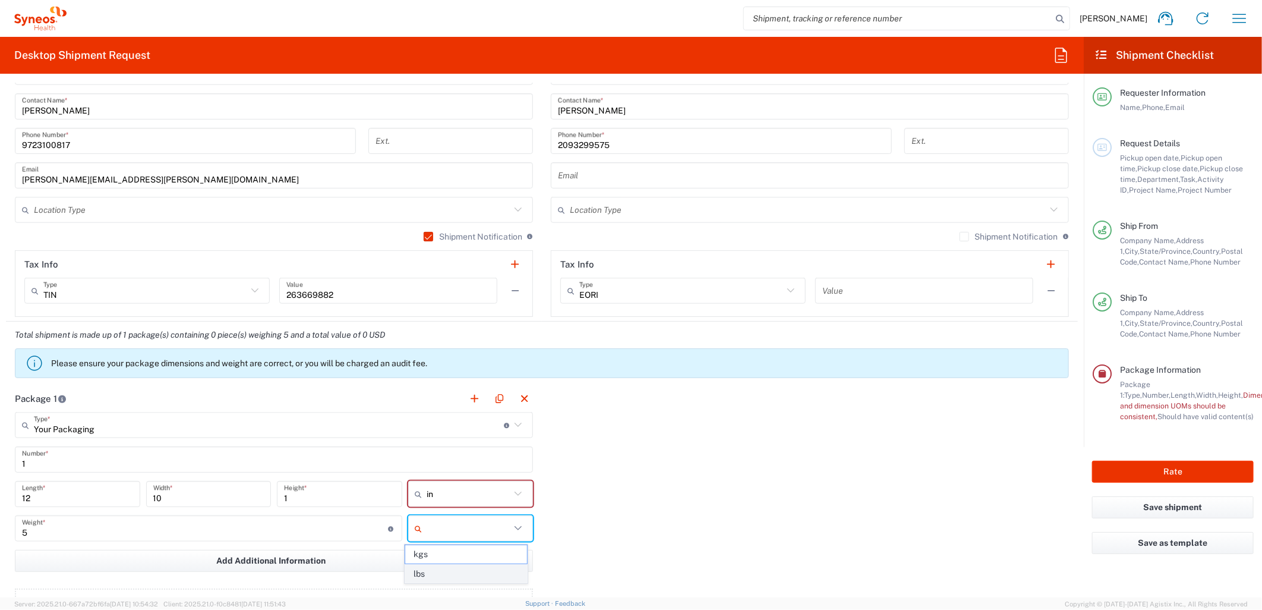
click at [446, 566] on span "lbs" at bounding box center [465, 573] width 121 height 18
type input "lbs"
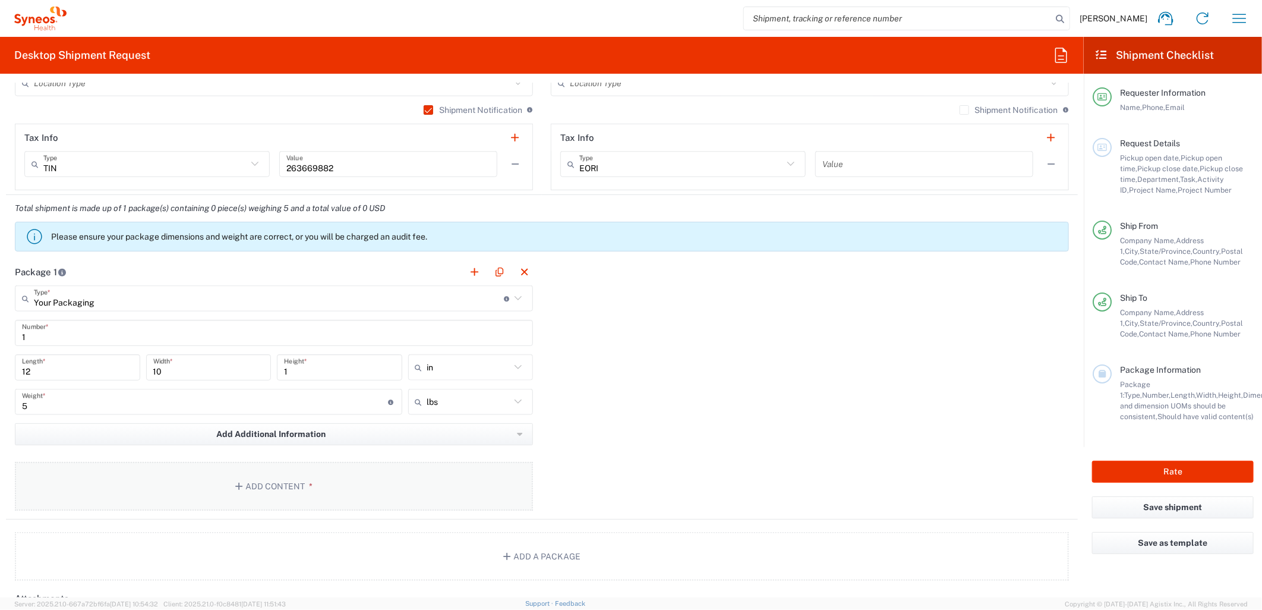
scroll to position [924, 0]
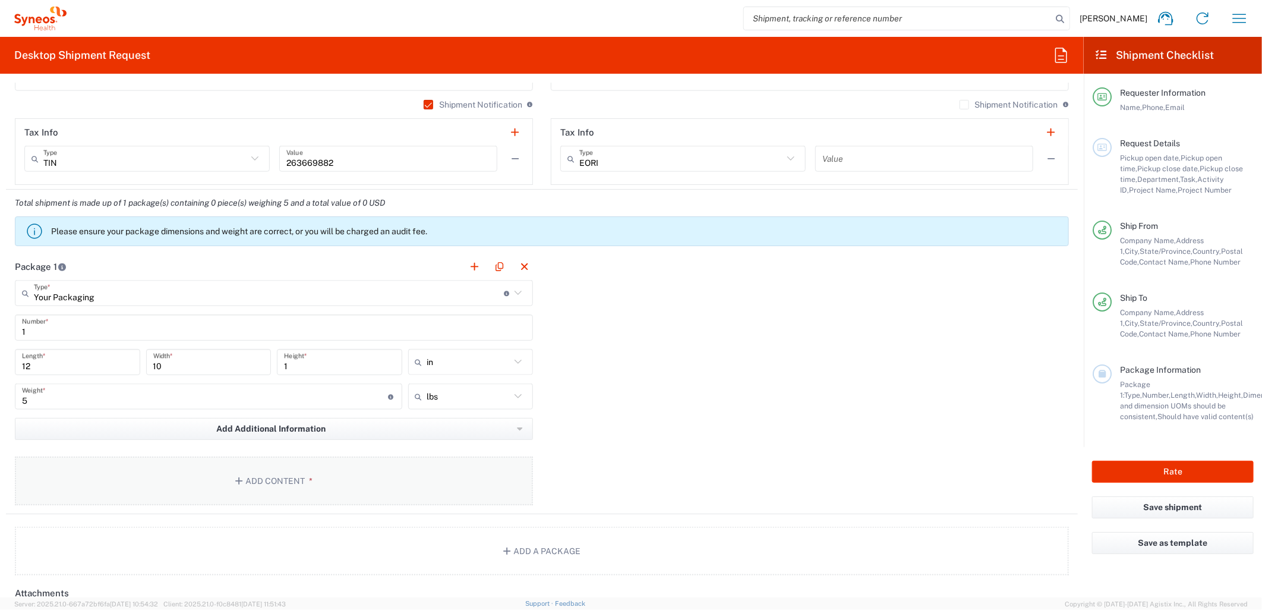
click at [299, 470] on button "Add Content *" at bounding box center [274, 480] width 518 height 49
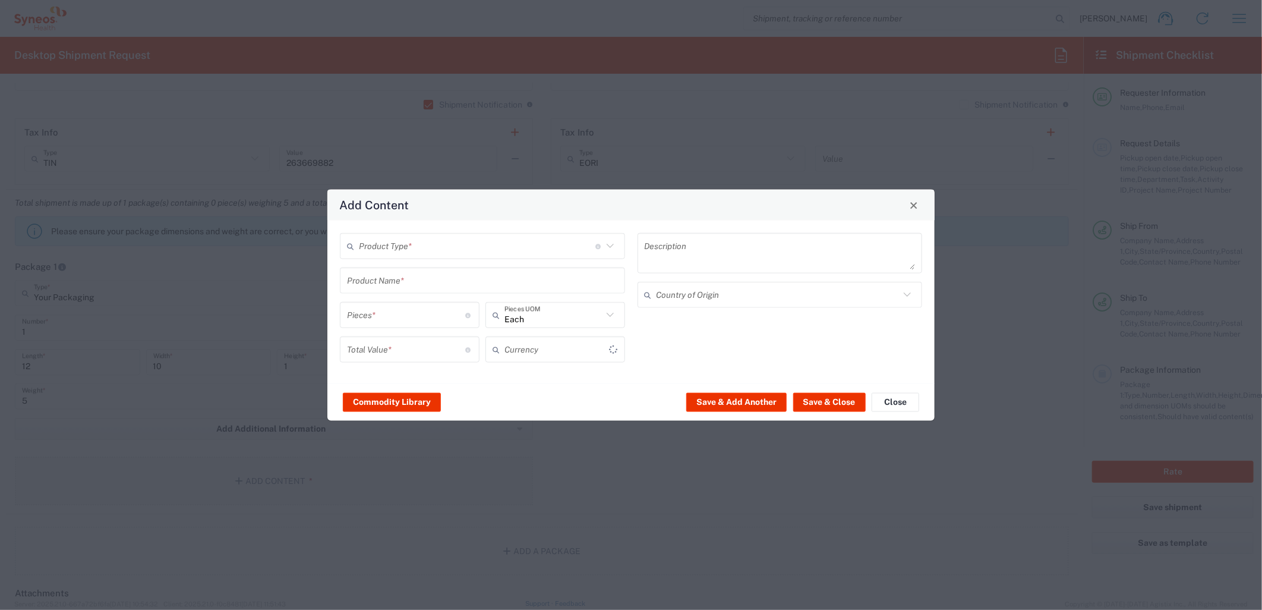
type input "US Dollar"
click at [420, 251] on input "text" at bounding box center [477, 245] width 236 height 21
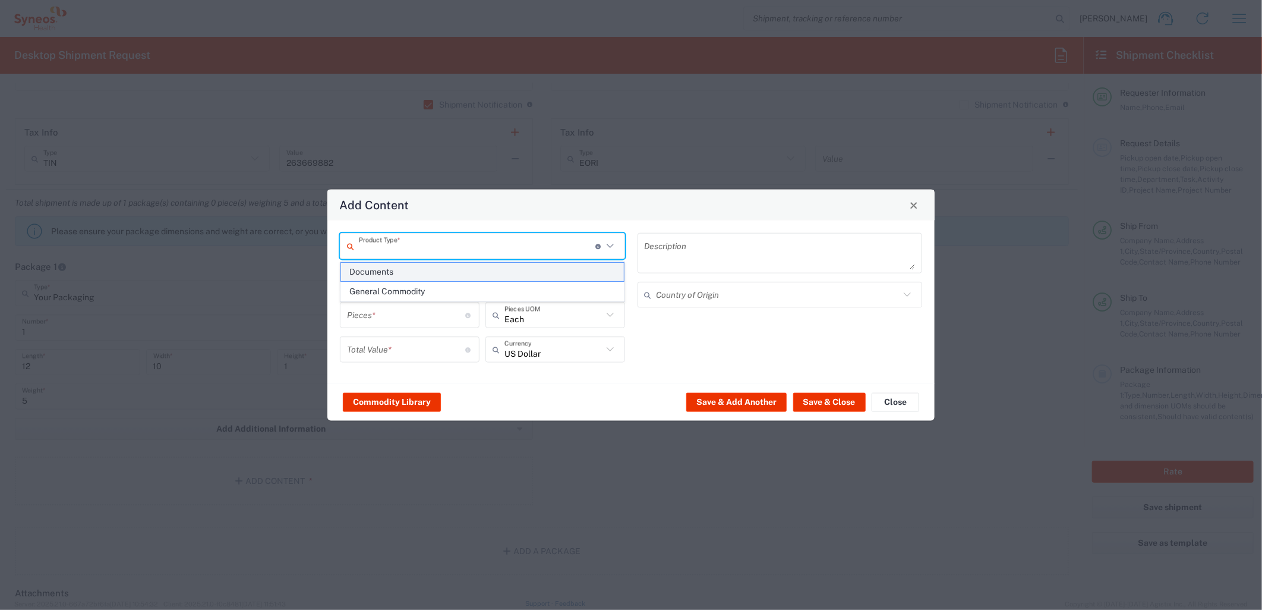
click at [410, 268] on span "Documents" at bounding box center [482, 272] width 282 height 18
type input "Documents"
type input "1"
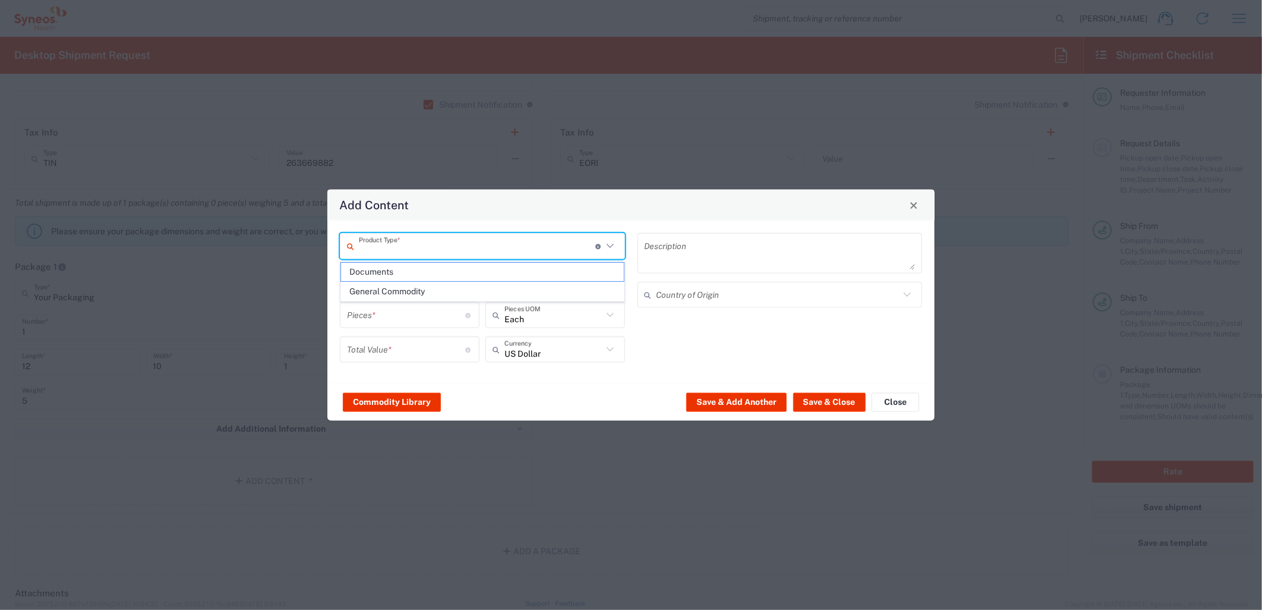
type textarea "Documents"
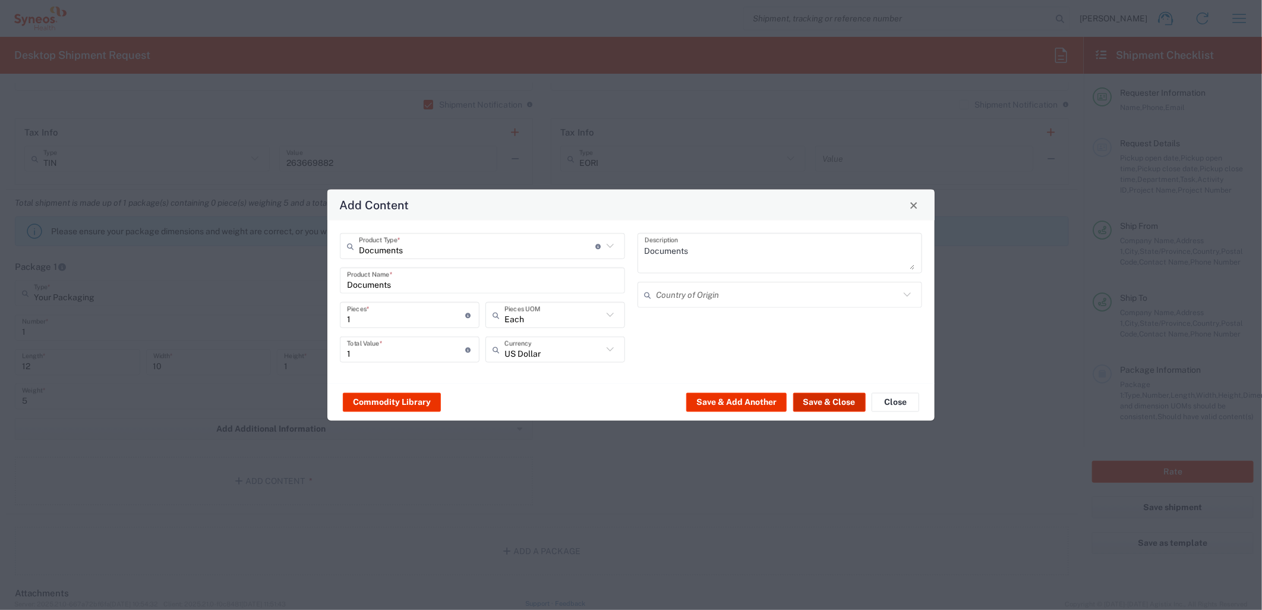
click at [823, 400] on button "Save & Close" at bounding box center [829, 401] width 72 height 19
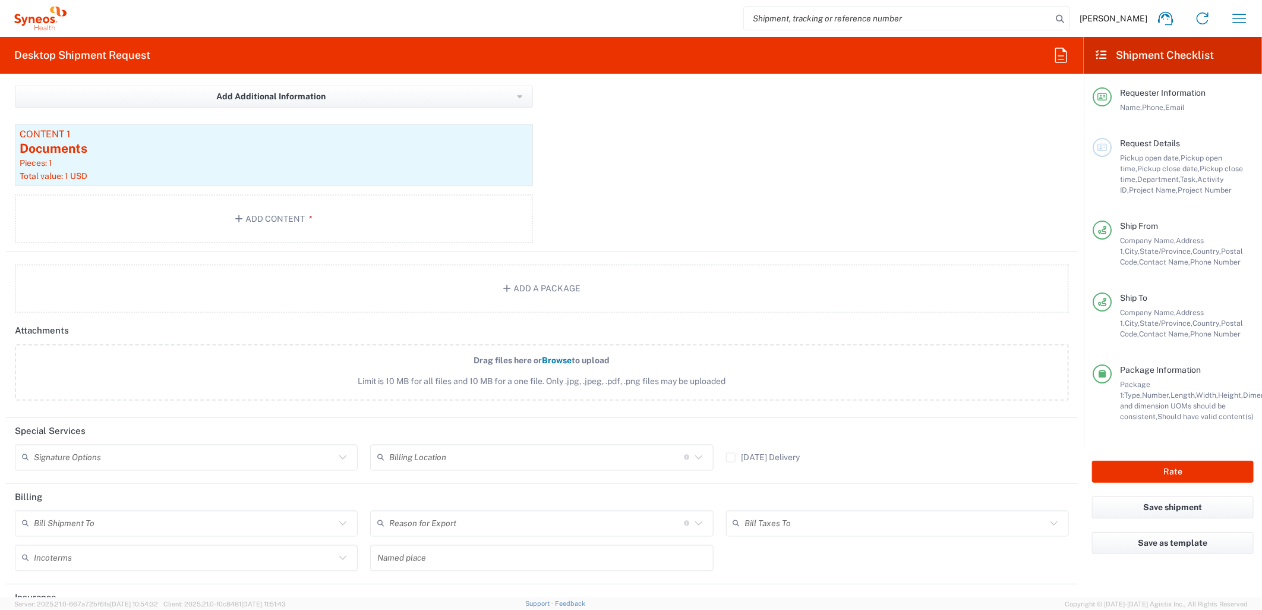
scroll to position [1316, 0]
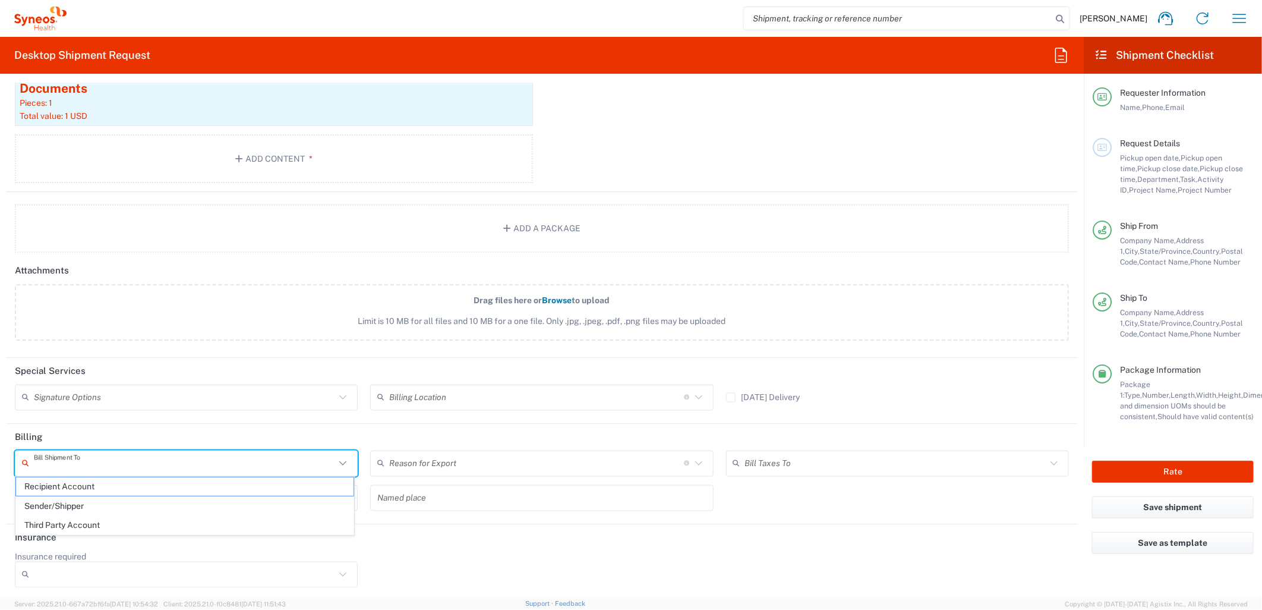
click at [138, 454] on input "text" at bounding box center [184, 463] width 301 height 21
click at [72, 502] on span "Sender/Shipper" at bounding box center [184, 506] width 337 height 18
type input "Sender/Shipper"
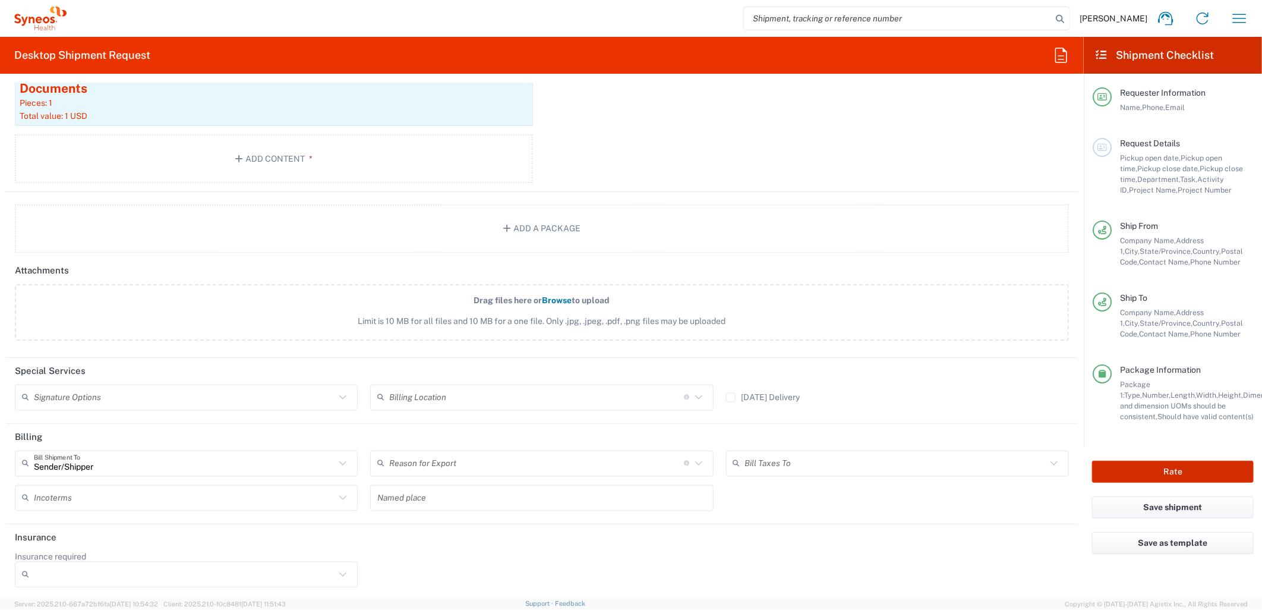
click at [1213, 465] on button "Rate" at bounding box center [1173, 471] width 162 height 22
type input "6162"
type input "MCUS.IMSE.CL.7068638"
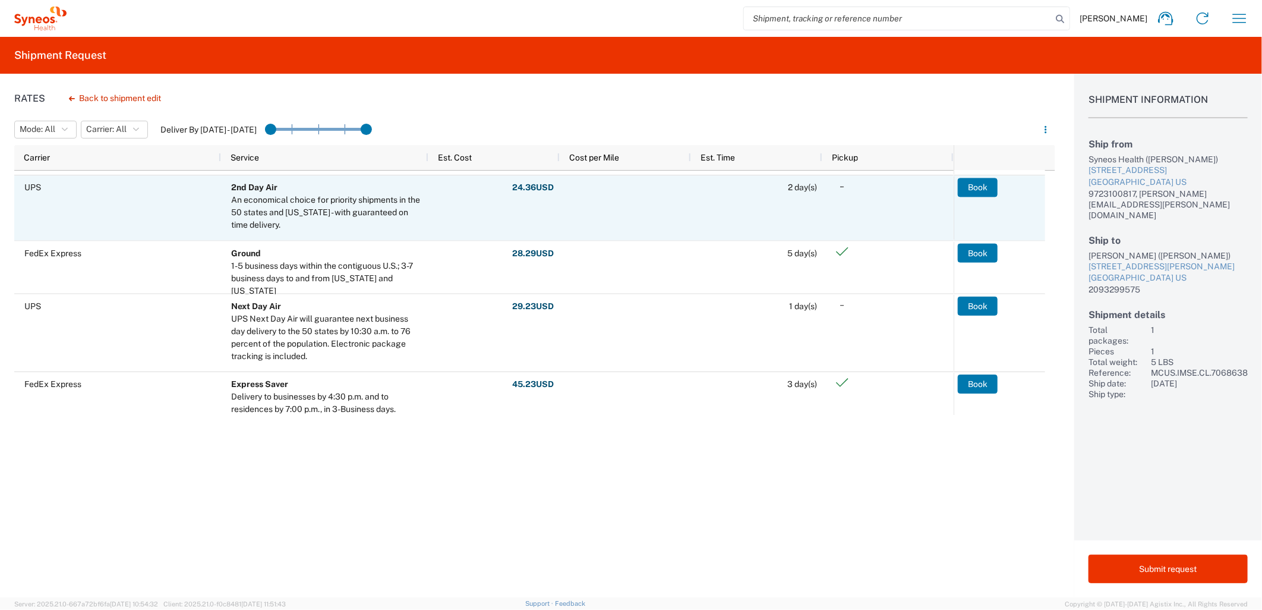
scroll to position [132, 0]
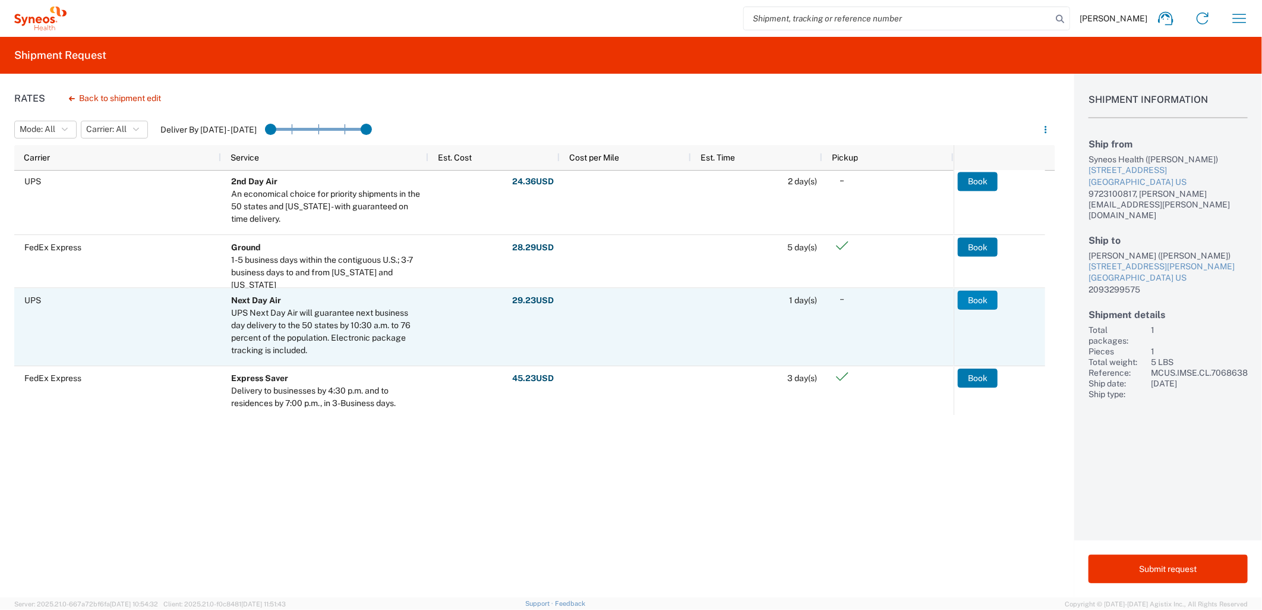
click at [974, 303] on button "Book" at bounding box center [978, 300] width 40 height 19
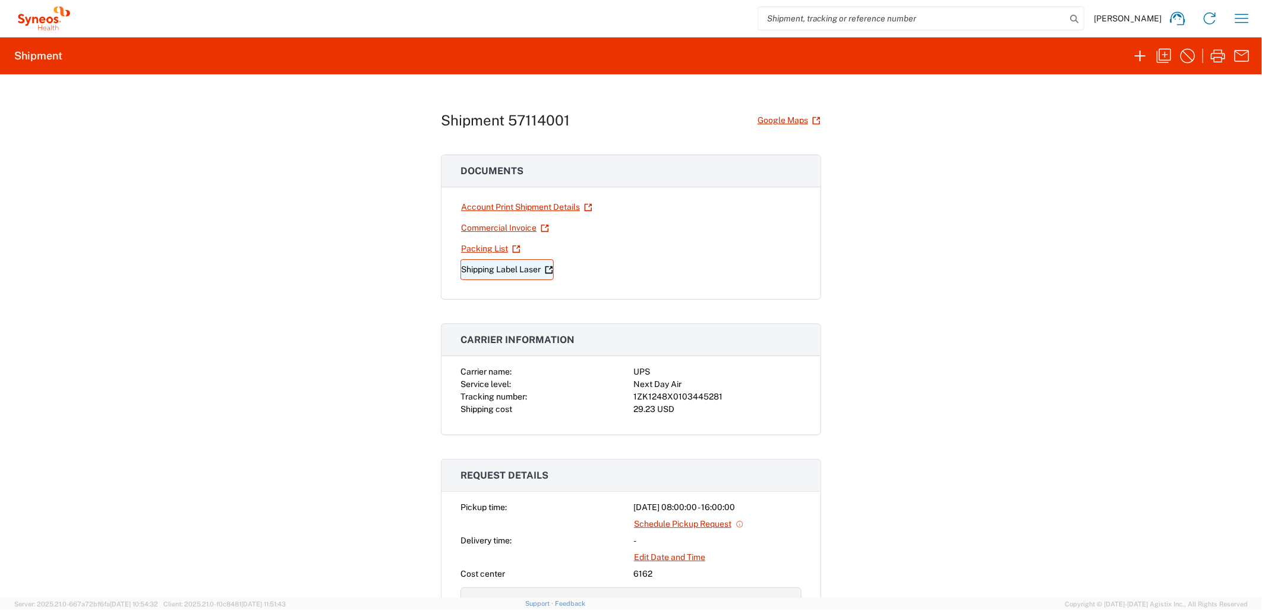
click at [514, 274] on link "Shipping Label Laser" at bounding box center [506, 269] width 93 height 21
